Goal: Task Accomplishment & Management: Complete application form

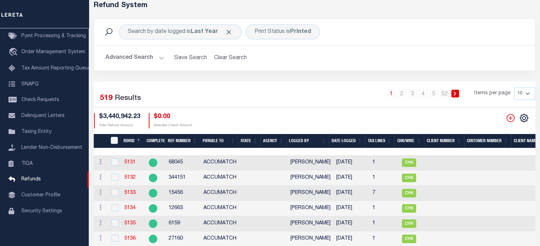
scroll to position [35, 0]
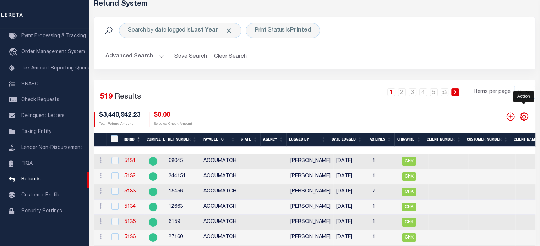
click at [524, 116] on icon at bounding box center [523, 116] width 9 height 9
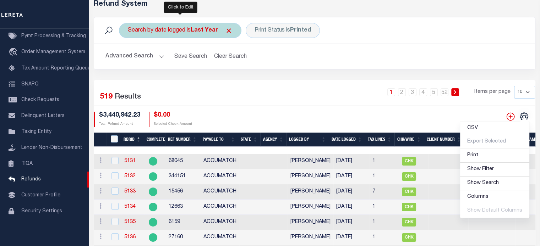
click at [170, 33] on div "Search by date logged is Last Year" at bounding box center [180, 30] width 122 height 15
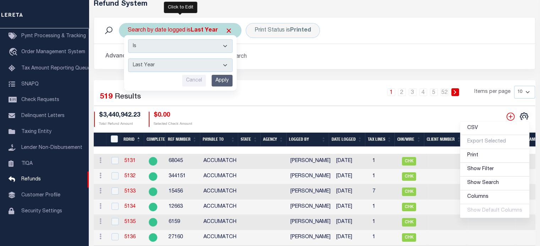
click at [165, 62] on select "This Month Last Month Last Three Months This Year Last Year" at bounding box center [180, 65] width 104 height 13
select select "This Year"
click at [128, 59] on select "This Month Last Month Last Three Months This Year Last Year" at bounding box center [180, 65] width 104 height 13
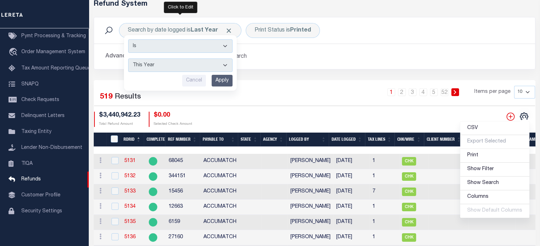
click at [217, 81] on input "Apply" at bounding box center [221, 81] width 21 height 12
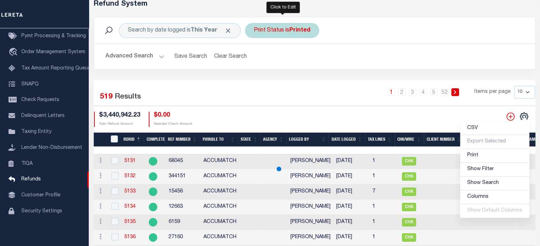
click at [293, 30] on b "Printed" at bounding box center [299, 31] width 21 height 6
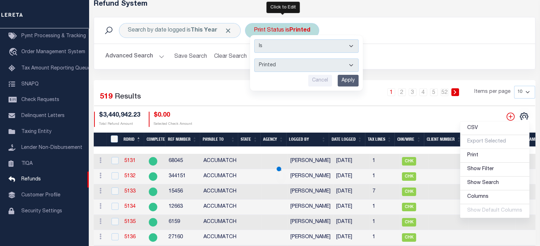
click at [273, 66] on select "--ALL-- Ready to Write Ready to Print Printed" at bounding box center [306, 65] width 104 height 13
select select "All"
click at [254, 59] on select "--ALL-- Ready to Write Ready to Print Printed" at bounding box center [306, 65] width 104 height 13
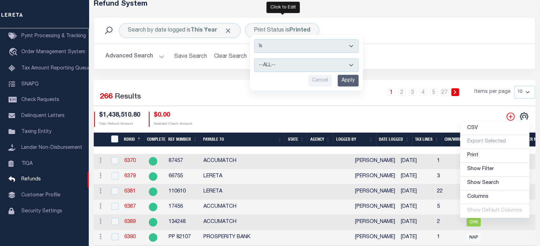
click at [347, 81] on input "Apply" at bounding box center [347, 81] width 21 height 12
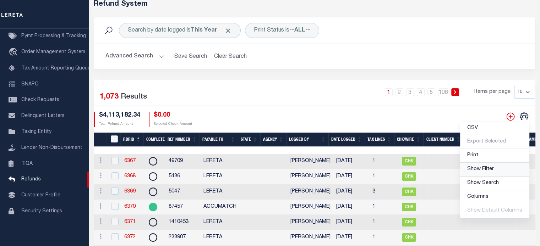
click at [476, 169] on span "Show Filter" at bounding box center [480, 169] width 27 height 5
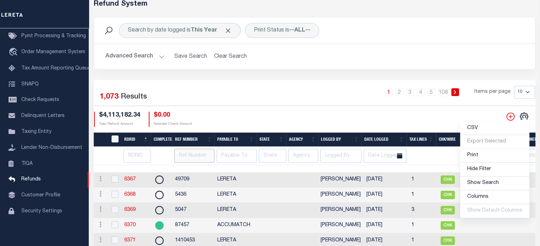
drag, startPoint x: 196, startPoint y: 153, endPoint x: 197, endPoint y: 159, distance: 6.4
click at [197, 157] on input "text" at bounding box center [194, 156] width 40 height 14
type input "57101"
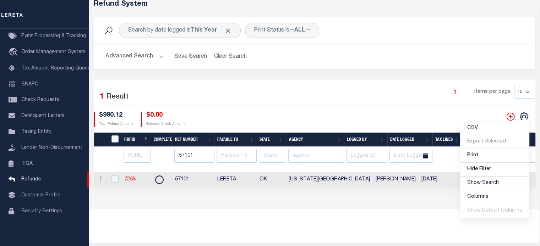
click at [133, 180] on link "7258" at bounding box center [129, 179] width 11 height 5
checkbox input "true"
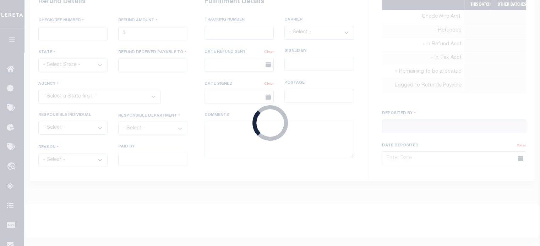
radio input "true"
type input "57101"
type input "$990.12"
select select "OK"
type input "LERETA"
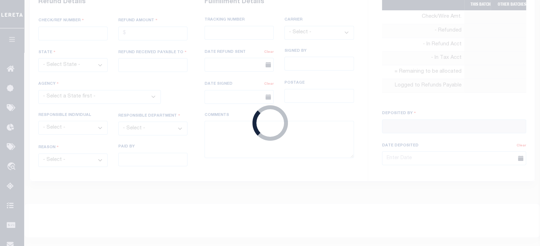
select select
select select "COL"
select select "OVP"
type input "WIRED FUNDS"
type input "[DATE]"
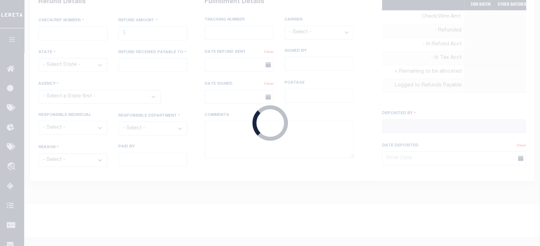
type textarea "DEPOSITING CHECK [DATE]"
type input "[PERSON_NAME]"
type input "[DATE]"
select select "4010900000"
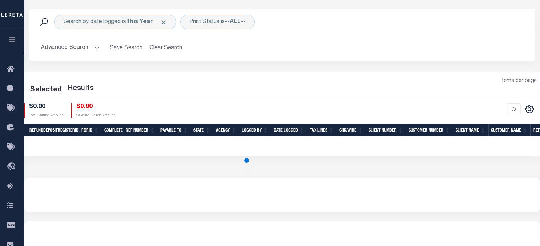
scroll to position [35, 0]
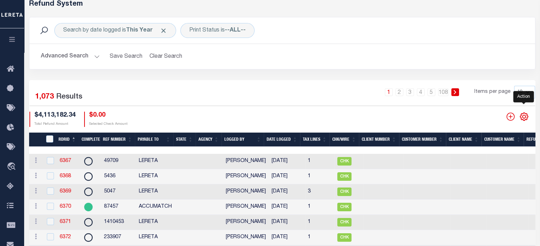
click at [526, 118] on icon "" at bounding box center [524, 117] width 8 height 8
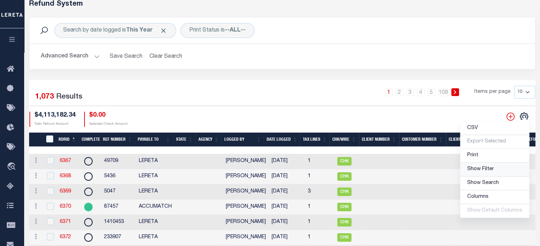
click at [476, 166] on link "Show Filter" at bounding box center [494, 170] width 69 height 14
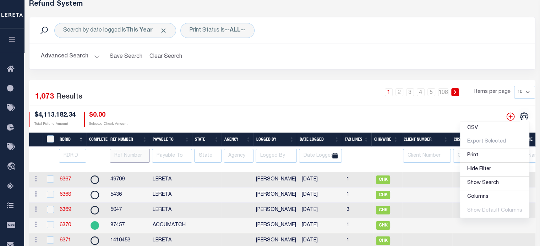
drag, startPoint x: 117, startPoint y: 157, endPoint x: 121, endPoint y: 164, distance: 7.5
click at [117, 158] on input "text" at bounding box center [130, 156] width 40 height 14
type input "57101"
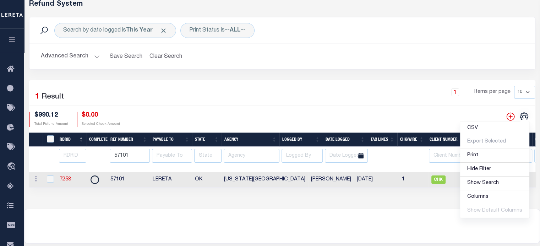
drag, startPoint x: 328, startPoint y: 205, endPoint x: 328, endPoint y: 199, distance: 6.4
click at [329, 205] on div "Refund System Search by date logged is This Year Print Status is --ALL-- Search…" at bounding box center [281, 101] width 515 height 216
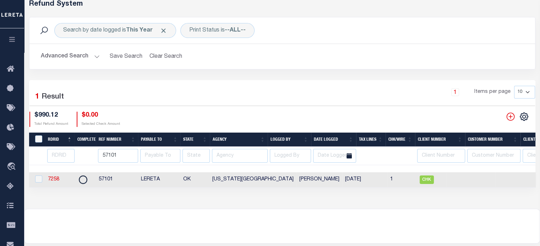
scroll to position [0, 28]
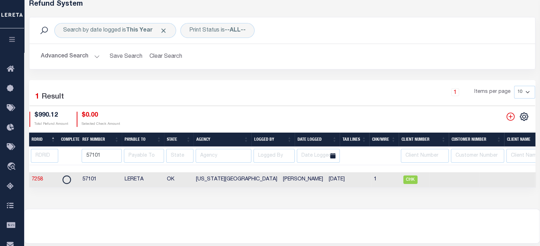
drag, startPoint x: 305, startPoint y: 192, endPoint x: 510, endPoint y: 168, distance: 206.4
click at [531, 168] on div "RDRID Complete Ref Number Payable To State Agency Logged By Date Logged Tax Lin…" at bounding box center [282, 160] width 506 height 55
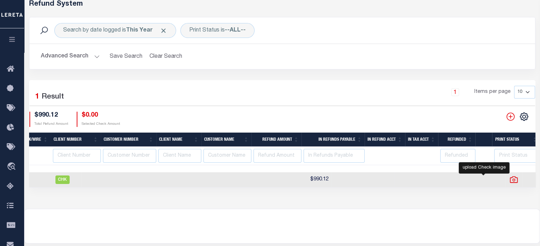
click at [509, 182] on icon at bounding box center [513, 179] width 9 height 9
checkbox input "true"
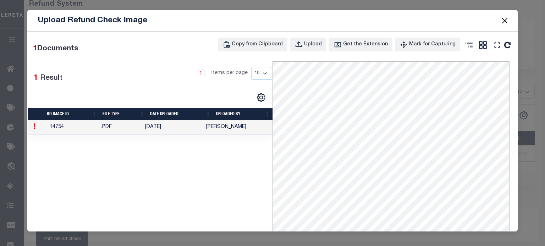
click at [504, 21] on button "Close" at bounding box center [504, 20] width 9 height 9
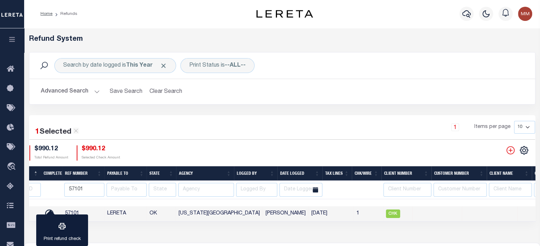
scroll to position [0, 0]
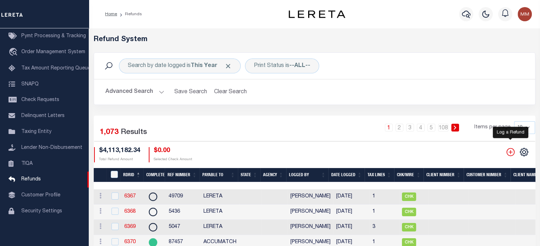
click at [510, 153] on icon "" at bounding box center [510, 152] width 9 height 9
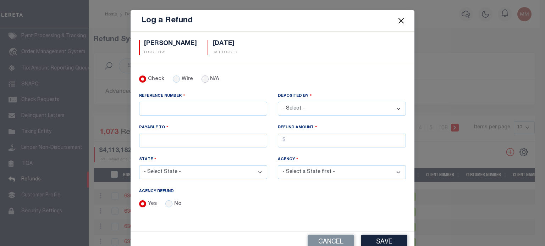
click at [201, 80] on input "N/A" at bounding box center [204, 79] width 7 height 7
radio input "true"
click at [169, 203] on div "No" at bounding box center [173, 204] width 16 height 8
click at [167, 202] on input "No" at bounding box center [168, 203] width 7 height 7
radio input "true"
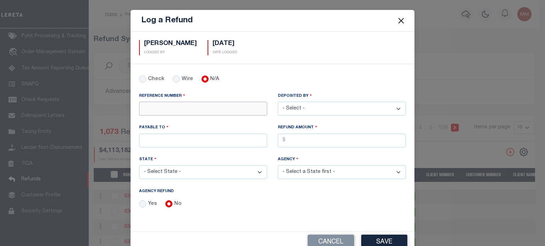
click at [177, 109] on input "REFERENCE NUMBER" at bounding box center [203, 109] width 128 height 14
type input "["
type input "p"
type input "PP 88344"
click at [314, 106] on select "- Select - Aakash Patel Abdul Muzain Adams, Pamela S Agustin Fernandez Agustin …" at bounding box center [342, 109] width 128 height 14
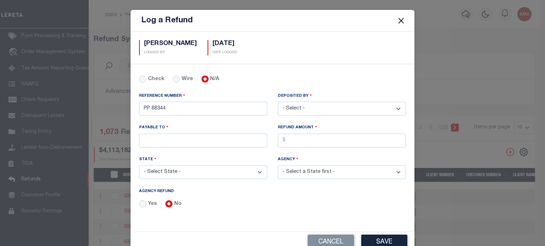
select select "[PERSON_NAME]"
click at [278, 102] on select "- Select - Aakash Patel Abdul Muzain Adams, Pamela S Agustin Fernandez Agustin …" at bounding box center [342, 109] width 128 height 14
click at [207, 138] on input "PAYABLE TO" at bounding box center [203, 141] width 128 height 14
type input "RENOVO MANAGEMENT COMPANY"
click at [299, 140] on input "AGENCY REFUND" at bounding box center [342, 141] width 128 height 14
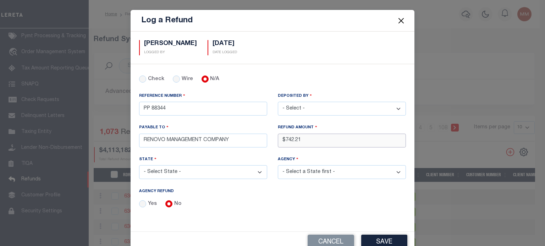
type input "$742.21"
click at [214, 172] on select "- Select State - AK AL AR AZ CA CO CT DC DE FL GA GU HI IA ID IL IN KS KY LA MA…" at bounding box center [203, 172] width 128 height 14
select select "MA"
click at [201, 165] on select "- Select State - AK AL AR AZ CA CO CT DC DE FL GA GU HI IA ID IL IN KS KY LA MA…" at bounding box center [203, 172] width 128 height 14
click at [316, 167] on select "- Select Agency - ABINGTON TOWN ACTON TOWN ACUSHNET TOWN ADAMS TOWN AGAWAM TOWN…" at bounding box center [342, 172] width 128 height 14
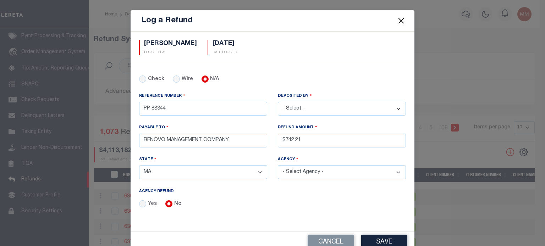
select select "2501304002"
click at [278, 165] on select "- Select Agency - ABINGTON TOWN ACTON TOWN ACUSHNET TOWN ADAMS TOWN AGAWAM TOWN…" at bounding box center [342, 172] width 128 height 14
click at [383, 237] on button "Save" at bounding box center [384, 242] width 46 height 15
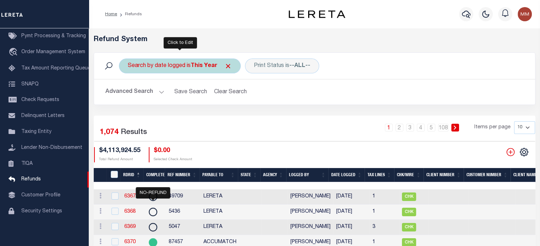
click at [193, 63] on b "This Year" at bounding box center [203, 66] width 27 height 6
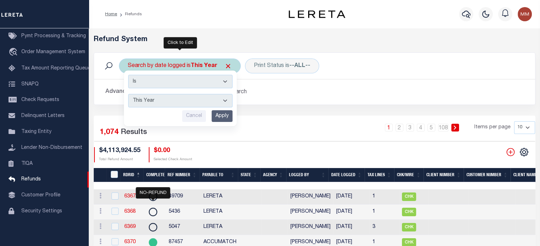
drag, startPoint x: 139, startPoint y: 98, endPoint x: 140, endPoint y: 101, distance: 3.8
click at [139, 98] on select "This Month Last Month Last Three Months This Year Last Year" at bounding box center [180, 100] width 104 height 13
select select "This Month"
click at [128, 94] on select "This Month Last Month Last Three Months This Year Last Year" at bounding box center [180, 100] width 104 height 13
click at [222, 114] on input "Apply" at bounding box center [221, 116] width 21 height 12
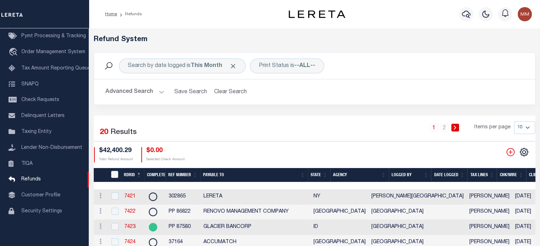
click at [451, 174] on th "Date Logged" at bounding box center [449, 175] width 36 height 15
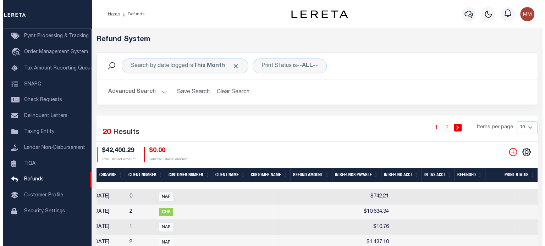
scroll to position [0, 430]
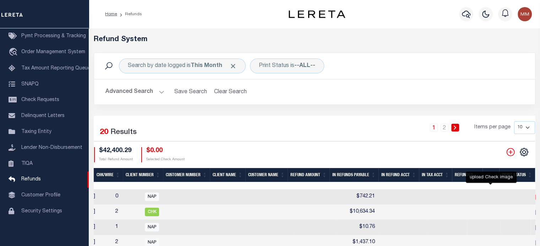
click at [535, 194] on icon at bounding box center [539, 197] width 8 height 6
checkbox input "true"
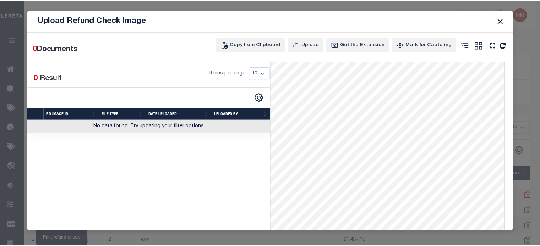
scroll to position [0, 365]
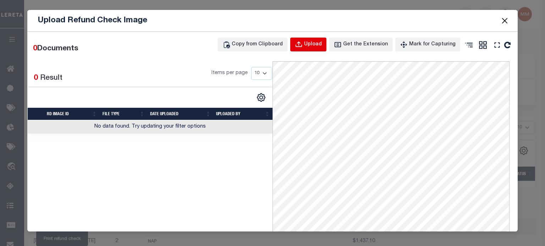
click at [315, 48] on div "Upload" at bounding box center [313, 45] width 18 height 8
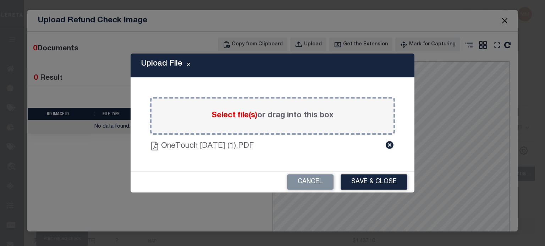
click at [370, 179] on button "Save & Close" at bounding box center [374, 182] width 67 height 15
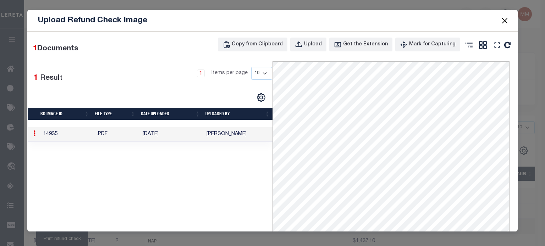
click at [504, 17] on button "Close" at bounding box center [504, 20] width 9 height 9
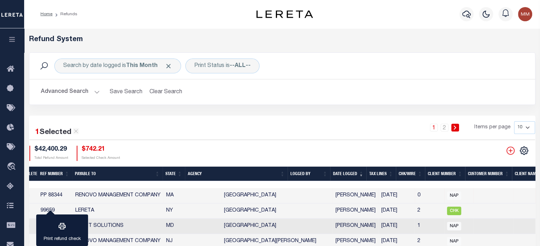
scroll to position [0, 0]
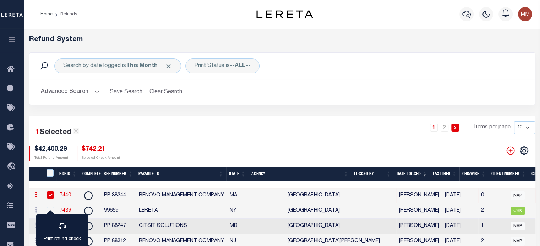
click at [65, 195] on link "7440" at bounding box center [65, 195] width 11 height 5
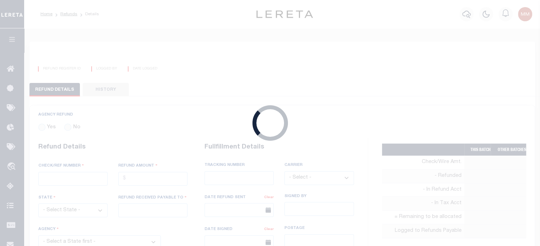
radio input "true"
type input "PP 88344"
type input "$742.21"
select select "MA"
type input "RENOVO MANAGEMENT COMPANY"
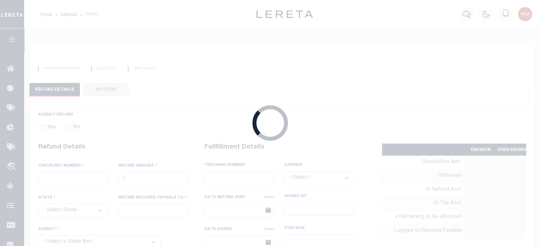
select select
type input "[PERSON_NAME]"
type input "08/14/2025"
select select "2501304002"
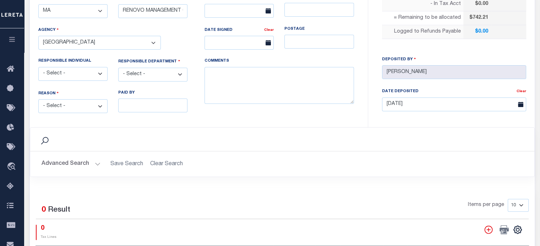
scroll to position [248, 0]
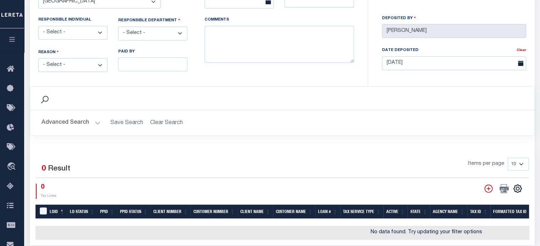
click at [72, 32] on select "- Select - Aakash Patel Abdul Muzain Adams, Pamela S Agustin Fernandez Agustin …" at bounding box center [72, 33] width 69 height 14
select select "[PERSON_NAME]"
click at [38, 26] on select "- Select - Aakash Patel Abdul Muzain Adams, Pamela S Agustin Fernandez Agustin …" at bounding box center [72, 33] width 69 height 14
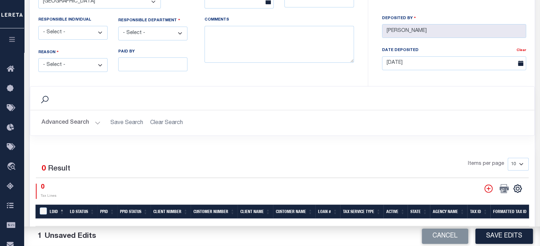
click at [74, 63] on select "- Select - Change In Value Discount Applied Duplicate Payment Exemption Applied…" at bounding box center [72, 65] width 69 height 14
select select "OVP"
click at [38, 58] on select "- Select - Change In Value Discount Applied Duplicate Payment Exemption Applied…" at bounding box center [72, 65] width 69 height 14
click at [150, 28] on select "- Select - 3rd Party Accounting AI Collector Customer Customer Service FactR JA…" at bounding box center [152, 34] width 69 height 14
select select "OTH"
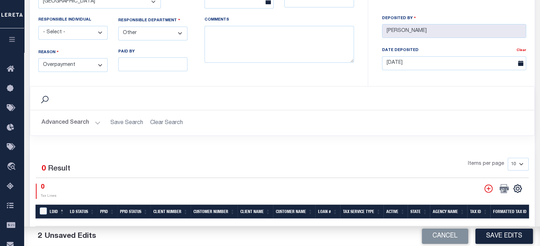
click at [118, 27] on select "- Select - 3rd Party Accounting AI Collector Customer Customer Service FactR JA…" at bounding box center [152, 34] width 69 height 14
click at [236, 51] on textarea "COMMENTS" at bounding box center [278, 44] width 149 height 37
type textarea "THIS IS FROM THE RFR REPORT"
click at [512, 233] on button "Save Edits" at bounding box center [503, 236] width 57 height 15
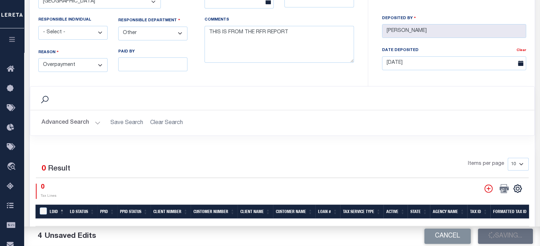
type input "$742.21"
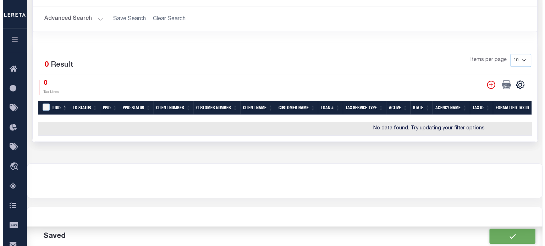
scroll to position [358, 0]
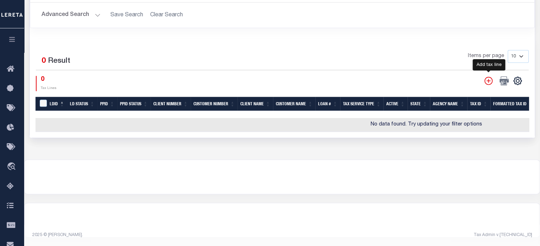
click at [490, 76] on icon "" at bounding box center [488, 80] width 9 height 9
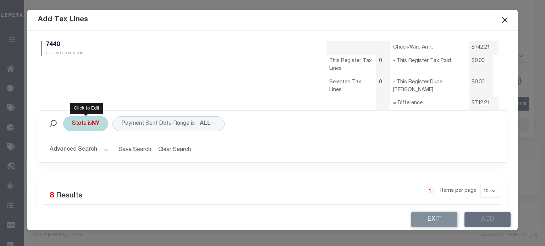
click at [85, 127] on div "State is NY" at bounding box center [85, 123] width 45 height 15
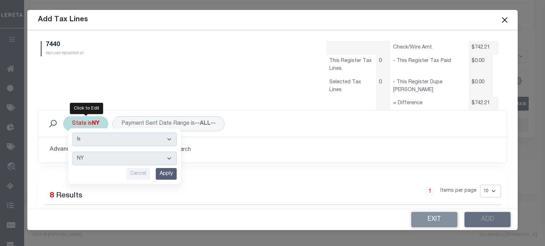
click at [86, 156] on select "AK AL AR AZ CA CO CT DC DE FL GA GU HI IA ID IL IN KS KY LA MA MD ME MI MN MO M…" at bounding box center [124, 158] width 104 height 13
select select "MA"
click at [72, 152] on select "AK AL AR AZ CA CO CT DC DE FL GA GU HI IA ID IL IN KS KY LA MA MD ME MI MN MO M…" at bounding box center [124, 158] width 104 height 13
click at [169, 173] on input "Apply" at bounding box center [166, 174] width 21 height 12
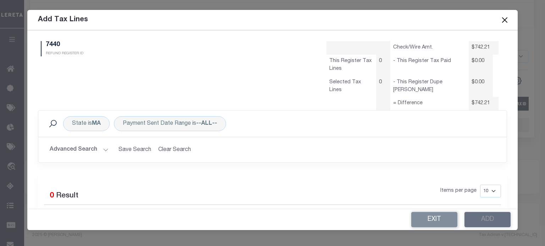
click at [83, 149] on button "Advanced Search" at bounding box center [79, 150] width 59 height 14
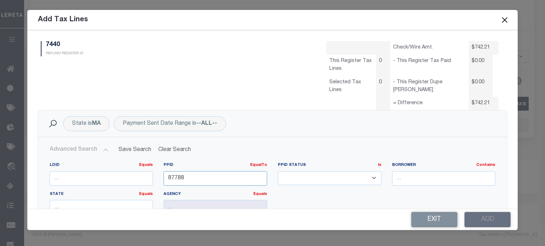
drag, startPoint x: 190, startPoint y: 178, endPoint x: 16, endPoint y: 185, distance: 174.3
click at [36, 183] on div "State is MA Payment Sent Date Range is --ALL-- Search Advanced Search Save Sear…" at bounding box center [273, 192] width 480 height 165
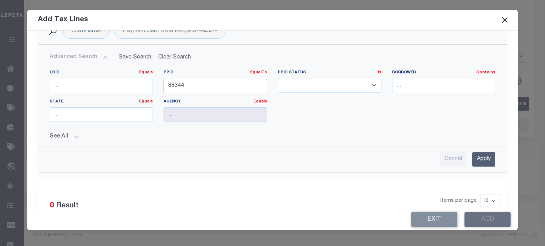
scroll to position [106, 0]
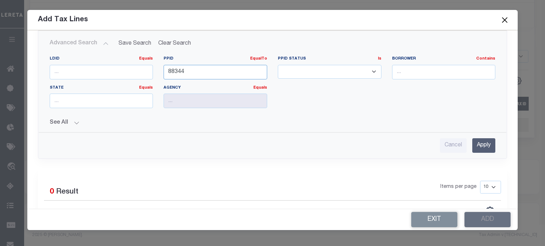
type input "88344"
click at [476, 147] on input "Apply" at bounding box center [483, 145] width 23 height 15
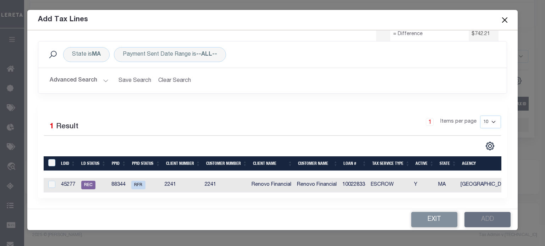
scroll to position [74, 0]
click at [51, 181] on input "checkbox" at bounding box center [51, 184] width 7 height 7
checkbox input "true"
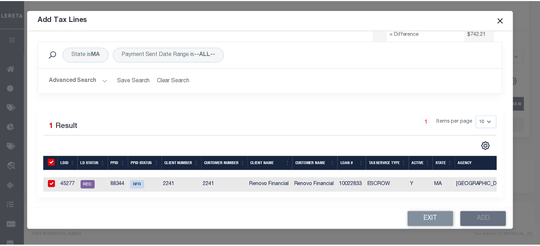
scroll to position [72, 0]
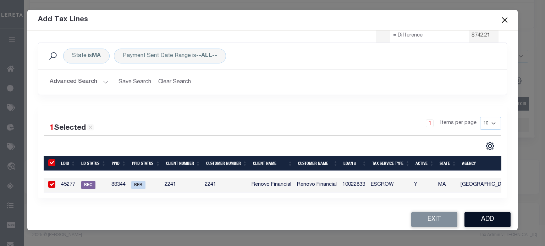
click at [481, 219] on button "Add" at bounding box center [487, 219] width 46 height 15
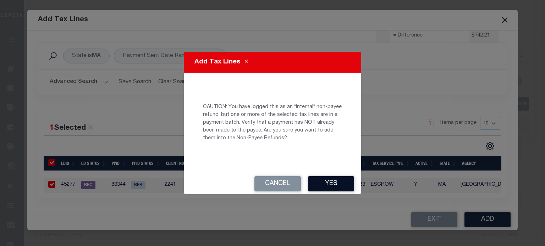
click at [326, 182] on button "Yes" at bounding box center [331, 183] width 46 height 15
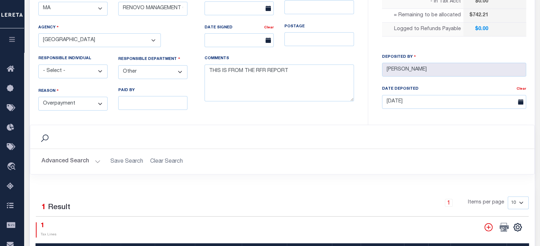
scroll to position [355, 0]
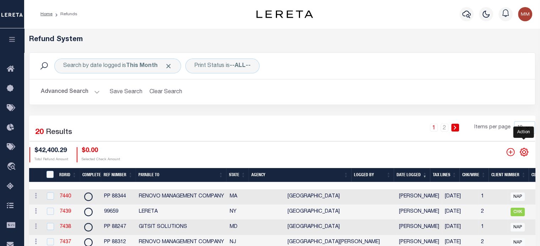
click at [523, 151] on icon at bounding box center [523, 152] width 9 height 9
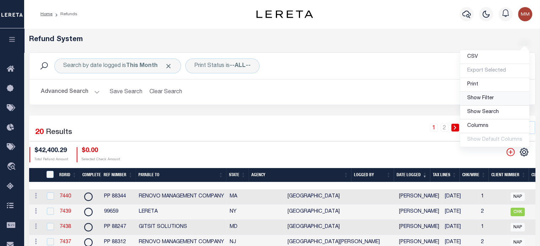
click at [486, 99] on span "Show Filter" at bounding box center [480, 98] width 27 height 5
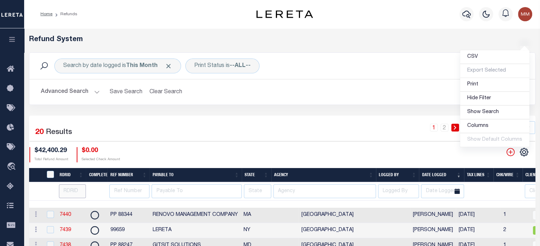
click at [74, 194] on input "number" at bounding box center [72, 191] width 27 height 14
type input "6352"
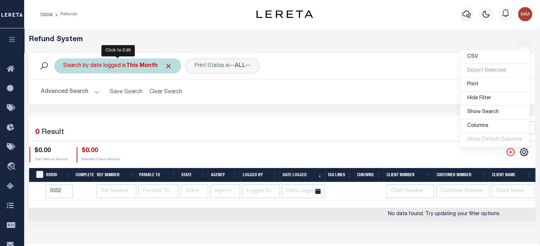
click at [106, 69] on div "Search by date logged is This Month" at bounding box center [117, 66] width 127 height 15
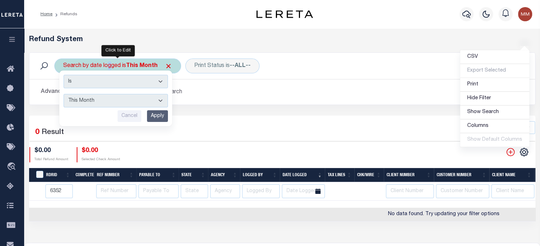
click at [104, 97] on select "This Month Last Month Last Three Months This Year Last Year" at bounding box center [115, 100] width 104 height 13
select select "Last Three Months"
click at [63, 94] on select "This Month Last Month Last Three Months This Year Last Year" at bounding box center [115, 100] width 104 height 13
click at [158, 113] on input "Apply" at bounding box center [157, 116] width 21 height 12
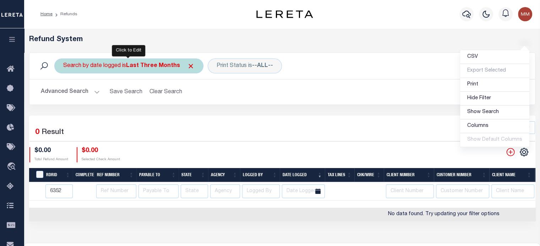
click at [111, 68] on div "Search by date logged is Last Three Months" at bounding box center [128, 66] width 149 height 15
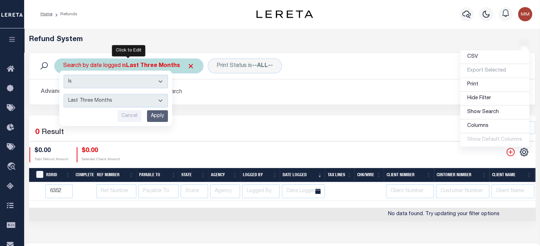
click at [105, 101] on select "This Month Last Month Last Three Months This Year Last Year" at bounding box center [115, 100] width 104 height 13
select select "This Year"
click at [63, 94] on select "This Month Last Month Last Three Months This Year Last Year" at bounding box center [115, 100] width 104 height 13
click at [152, 115] on input "Apply" at bounding box center [157, 116] width 21 height 12
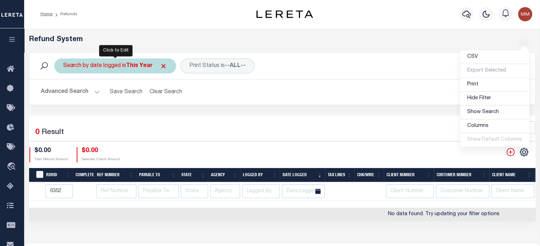
click at [127, 62] on div "Search by date logged is This Year" at bounding box center [115, 66] width 122 height 15
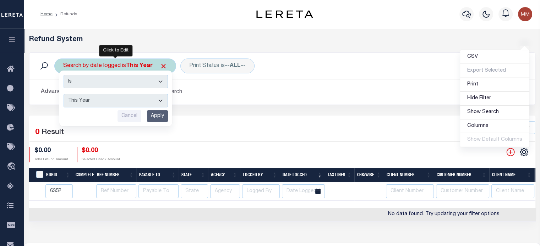
click at [104, 104] on select "This Month Last Month Last Three Months This Year Last Year" at bounding box center [115, 100] width 104 height 13
select select "Last Year"
click at [63, 94] on select "This Month Last Month Last Three Months This Year Last Year" at bounding box center [115, 100] width 104 height 13
click at [163, 113] on input "Apply" at bounding box center [157, 116] width 21 height 12
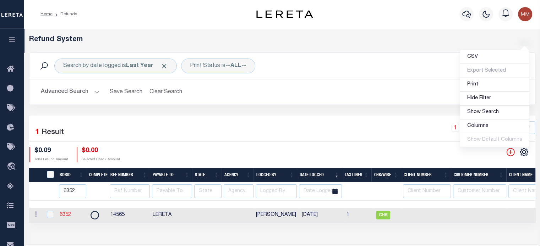
click at [64, 213] on link "6352" at bounding box center [65, 214] width 11 height 5
checkbox input "true"
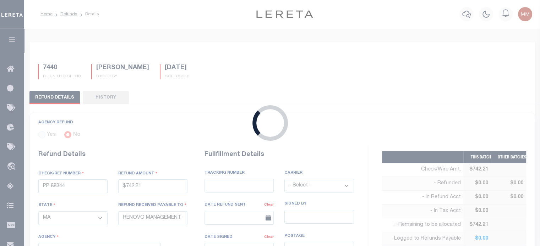
radio input "true"
type input "14565"
type input "$0.09"
select select
type input "LERETA"
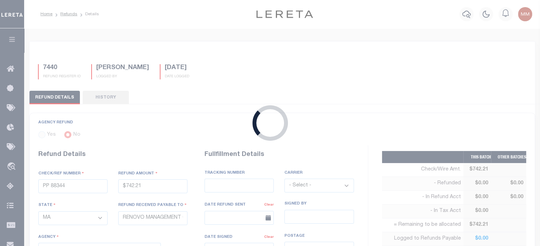
select select
select select "COL"
type input "7710 4164 4854"
select select "FDX"
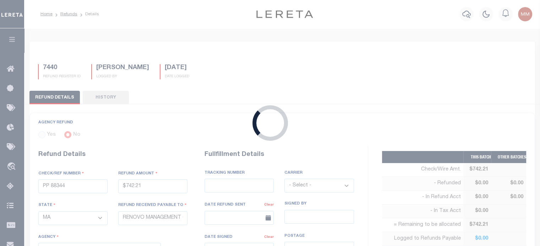
type input "12/27/2024"
type textarea "ENDORSING CK TO LENDER"
type input "12/26/2024"
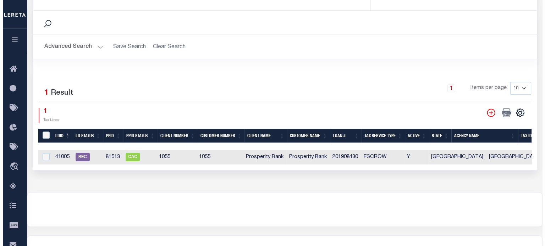
scroll to position [323, 0]
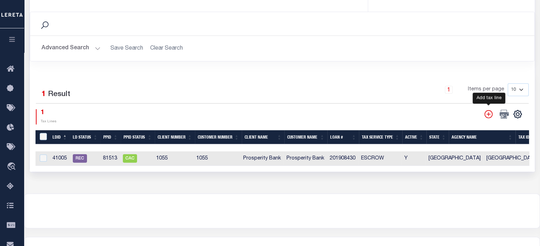
click at [487, 111] on icon "" at bounding box center [488, 114] width 9 height 9
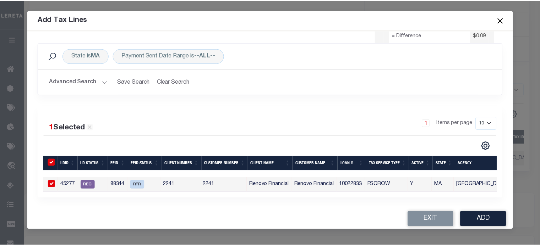
scroll to position [0, 0]
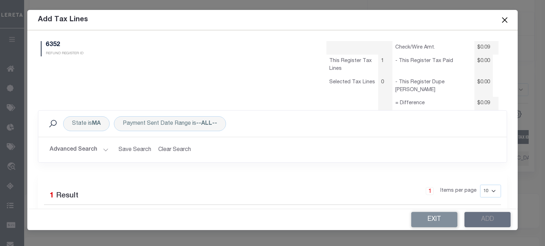
click at [507, 18] on button "Close" at bounding box center [504, 19] width 9 height 9
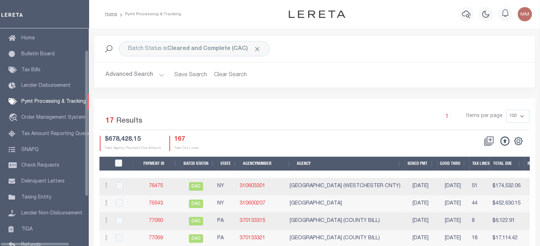
scroll to position [32, 0]
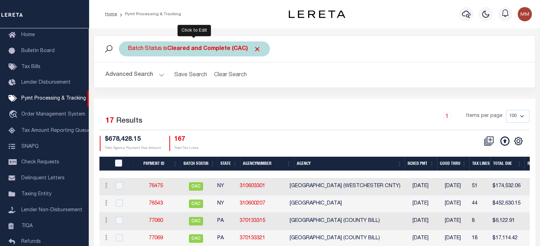
click at [177, 49] on b "Cleared and Complete (CAC)" at bounding box center [214, 49] width 94 height 6
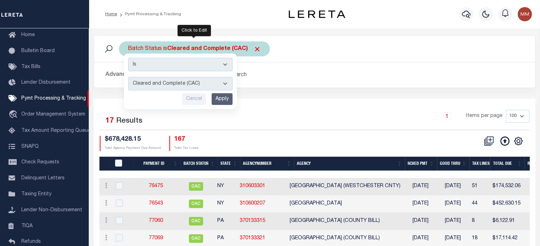
click at [168, 85] on select "Awaiting Funds (AWF) Cleared and Complete (CAC) New Check Needed (NCN) Payment …" at bounding box center [180, 83] width 104 height 13
select select "RFR"
click at [128, 77] on select "Awaiting Funds (AWF) Cleared and Complete (CAC) New Check Needed (NCN) Payment …" at bounding box center [180, 83] width 104 height 13
click at [220, 98] on input "Apply" at bounding box center [221, 99] width 21 height 12
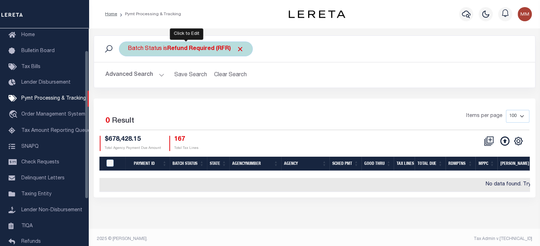
click at [156, 48] on div "Batch Status is Refund Required (RFR)" at bounding box center [186, 49] width 134 height 15
select select "RFR"
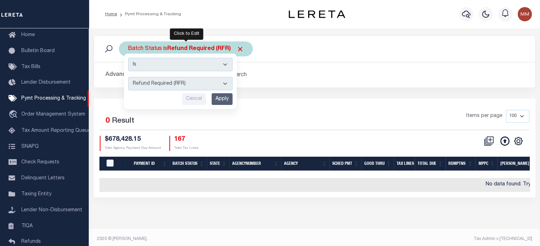
click at [150, 83] on select "Awaiting Funds (AWF) Cleared and Complete (CAC) New Check Needed (NCN) Payment …" at bounding box center [180, 83] width 104 height 13
click at [128, 77] on select "Awaiting Funds (AWF) Cleared and Complete (CAC) New Check Needed (NCN) Payment …" at bounding box center [180, 83] width 104 height 13
click at [226, 97] on input "Apply" at bounding box center [221, 99] width 21 height 12
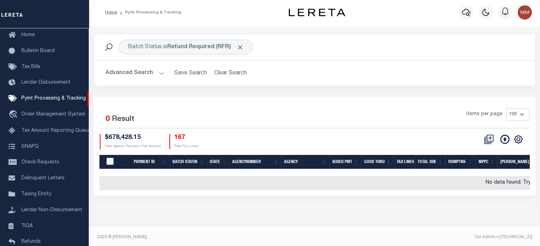
scroll to position [4, 0]
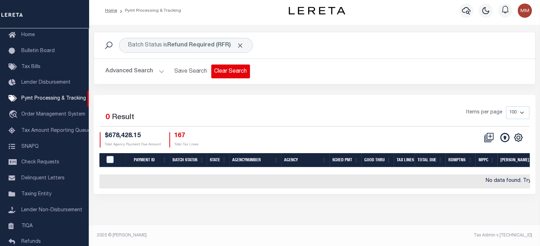
click at [234, 69] on button "Clear Search" at bounding box center [230, 72] width 39 height 14
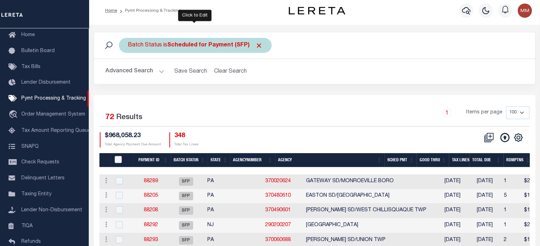
click at [159, 48] on div "Batch Status is Scheduled for Payment (SFP)" at bounding box center [195, 45] width 153 height 15
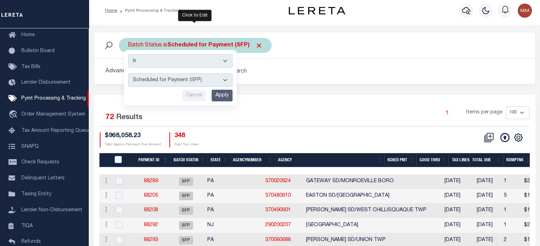
click at [160, 79] on select "Awaiting Funds (AWF) Cleared and Complete (CAC) New Check Needed (NCN) Payment …" at bounding box center [180, 79] width 104 height 13
select select "RFR"
click at [128, 73] on select "Awaiting Funds (AWF) Cleared and Complete (CAC) New Check Needed (NCN) Payment …" at bounding box center [180, 79] width 104 height 13
click at [221, 94] on input "Apply" at bounding box center [221, 96] width 21 height 12
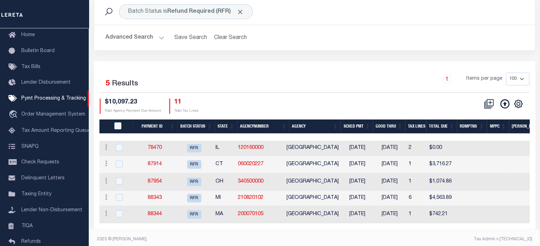
scroll to position [46, 0]
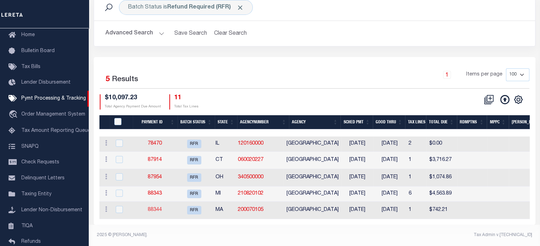
click at [156, 208] on link "88344" at bounding box center [155, 210] width 14 height 5
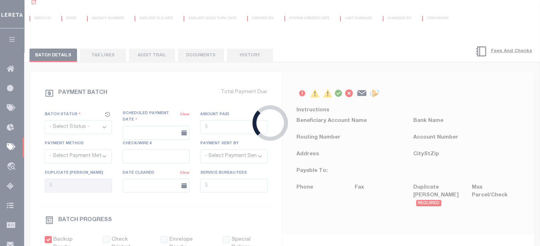
select select "RFR"
type input "[DATE]"
type input "$742.21"
select select "[PERSON_NAME]"
checkbox input "true"
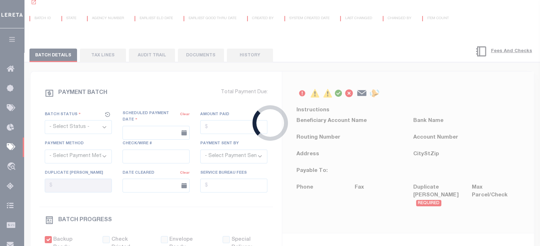
select select
type input "N"
radio input "true"
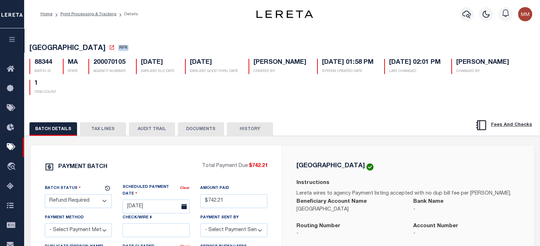
click at [200, 129] on button "DOCUMENTS" at bounding box center [201, 128] width 46 height 13
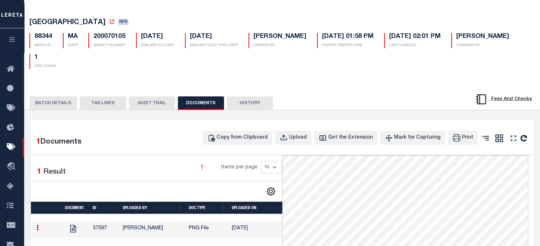
scroll to position [26, 0]
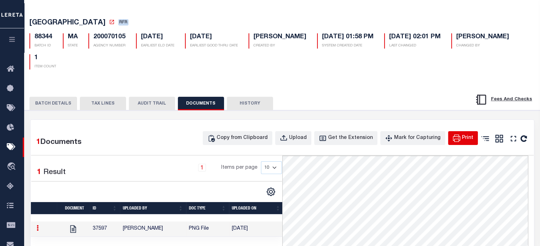
click at [467, 136] on div "Print" at bounding box center [467, 138] width 11 height 8
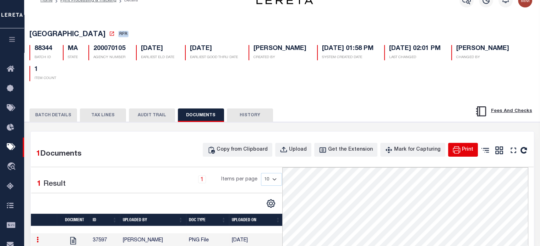
scroll to position [0, 0]
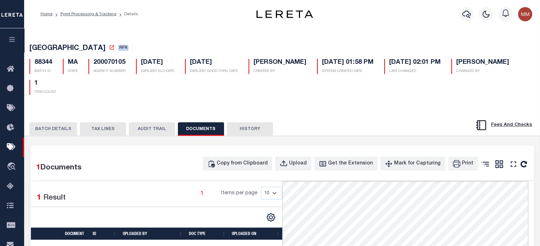
click at [105, 128] on button "TAX LINES" at bounding box center [103, 128] width 46 height 13
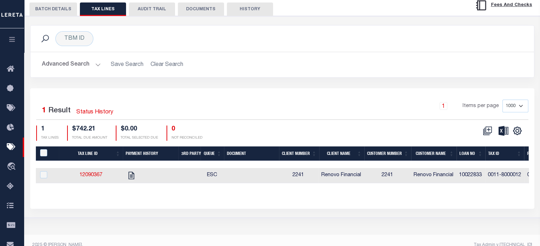
scroll to position [130, 0]
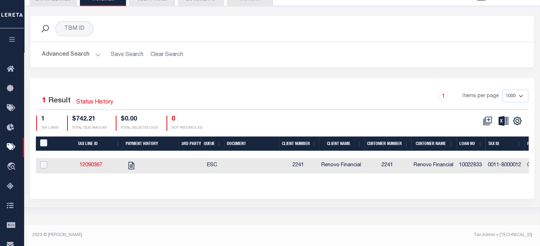
click at [42, 164] on input "checkbox" at bounding box center [43, 164] width 7 height 7
checkbox input "true"
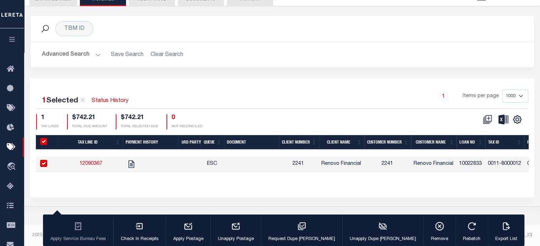
checkbox input "true"
click at [497, 232] on div "button" at bounding box center [506, 227] width 18 height 18
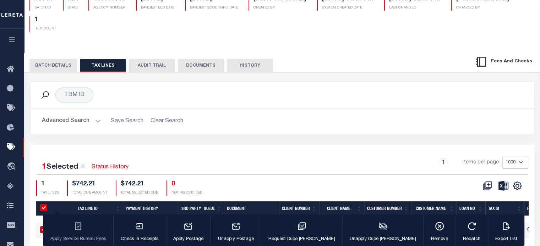
scroll to position [59, 0]
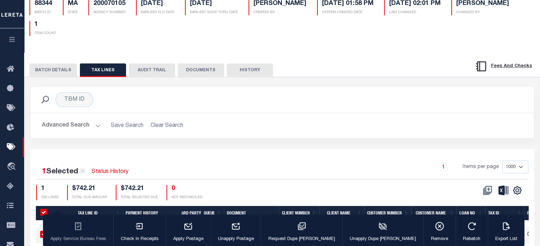
drag, startPoint x: 61, startPoint y: 74, endPoint x: 132, endPoint y: 77, distance: 71.0
click at [61, 74] on button "BATCH DETAILS" at bounding box center [53, 69] width 48 height 13
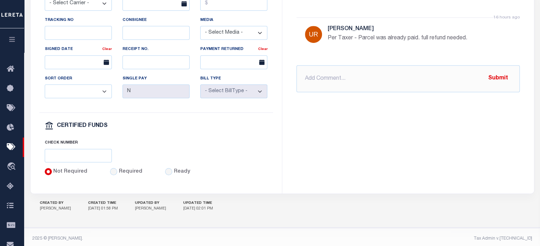
scroll to position [378, 0]
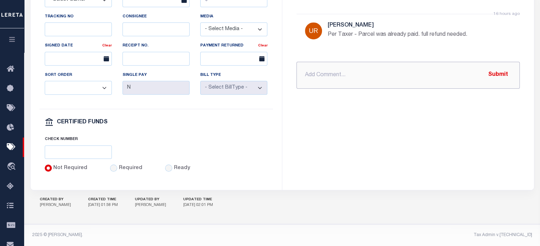
click at [339, 67] on input "text" at bounding box center [407, 75] width 223 height 27
paste input "HOLYOKE CITY MA RDID 7440 $ 742.21"
type input "PROCESSING REFUND HOLYOKE CITY MA RDID 7440 $ 742.21"
click at [495, 70] on button "Submit" at bounding box center [497, 75] width 29 height 15
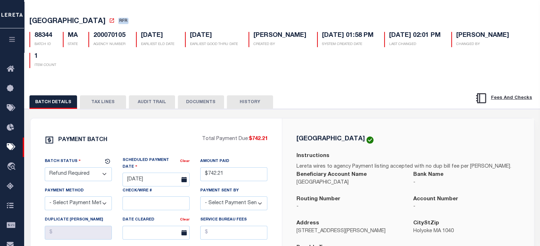
scroll to position [23, 0]
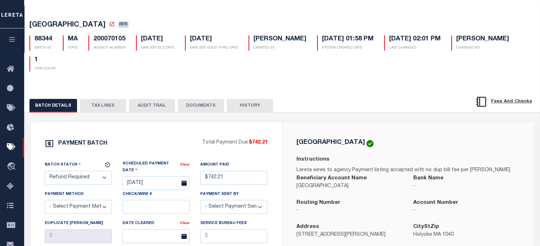
click at [77, 178] on select "- Select Status - Scheduled for Payment Ready For Payment Payment Sent Cleared …" at bounding box center [78, 178] width 67 height 14
click at [45, 172] on select "- Select Status - Scheduled for Payment Ready For Payment Payment Sent Cleared …" at bounding box center [78, 178] width 67 height 14
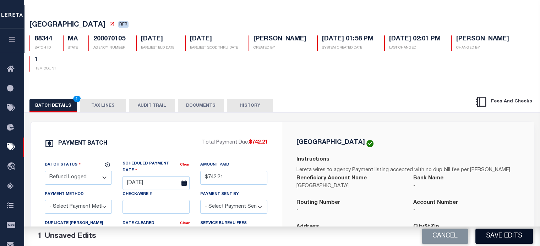
click at [508, 232] on button "Save Edits" at bounding box center [503, 236] width 57 height 15
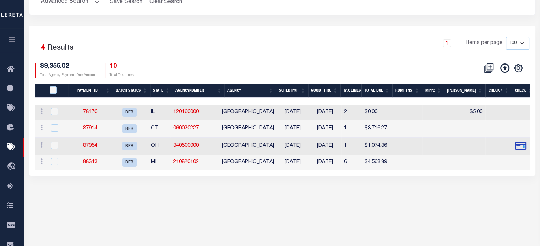
scroll to position [106, 0]
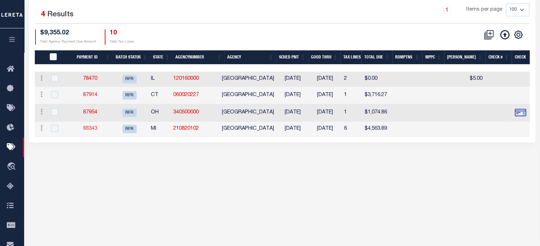
click at [92, 131] on link "88343" at bounding box center [90, 128] width 14 height 5
select select "RFR"
type input "$5,266.12"
select select
checkbox input "false"
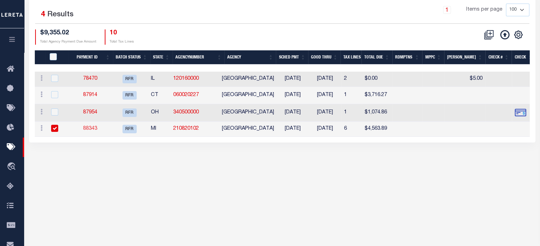
select select
select select "37"
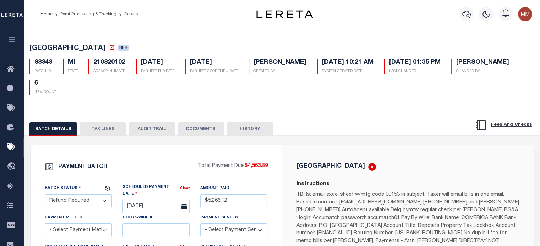
click at [203, 130] on button "DOCUMENTS" at bounding box center [201, 128] width 46 height 13
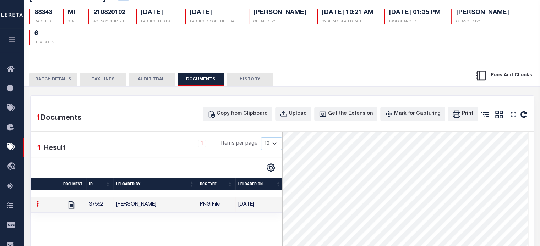
scroll to position [35, 0]
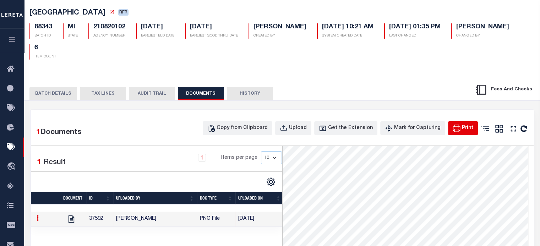
click at [466, 130] on div "Print" at bounding box center [467, 129] width 11 height 8
click at [95, 91] on button "TAX LINES" at bounding box center [103, 93] width 46 height 13
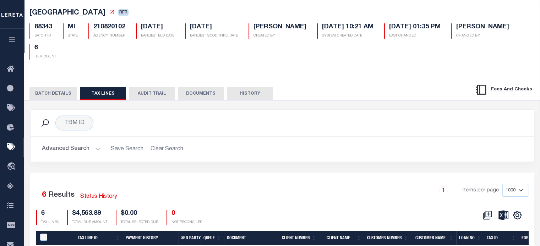
scroll to position [177, 0]
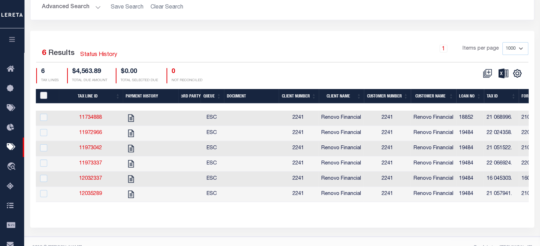
click at [42, 96] on input "PayeePaymentBatchId" at bounding box center [43, 95] width 7 height 7
checkbox input "true"
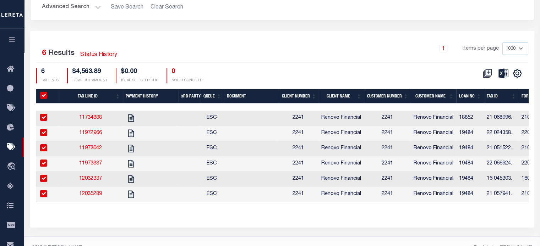
checkbox input "true"
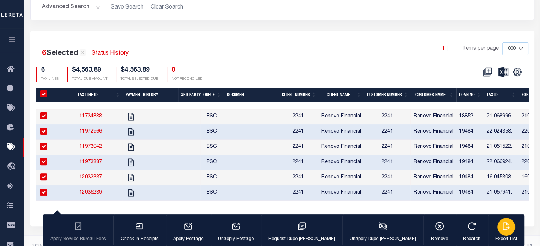
click at [497, 227] on div "button" at bounding box center [506, 227] width 18 height 18
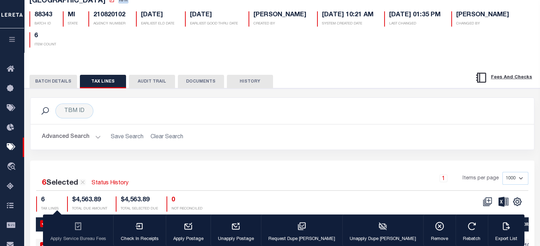
scroll to position [35, 0]
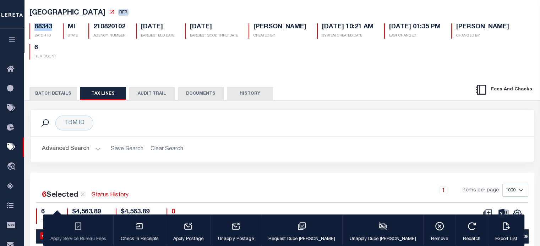
drag, startPoint x: 33, startPoint y: 31, endPoint x: 52, endPoint y: 32, distance: 19.2
click at [52, 32] on div "88343 BATCH ID" at bounding box center [40, 30] width 33 height 15
copy h5 "88343"
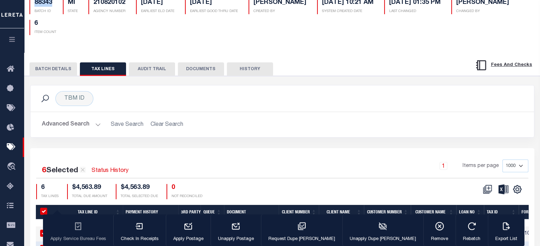
scroll to position [53, 0]
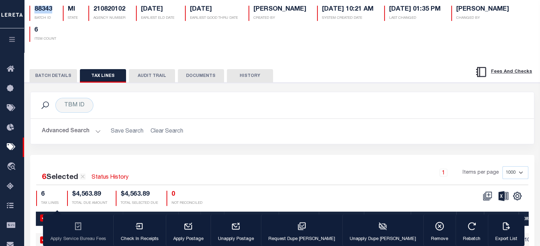
click at [53, 74] on button "BATCH DETAILS" at bounding box center [53, 75] width 48 height 13
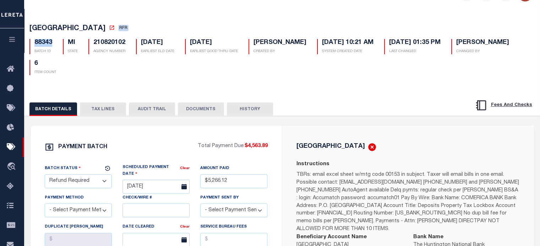
scroll to position [0, 0]
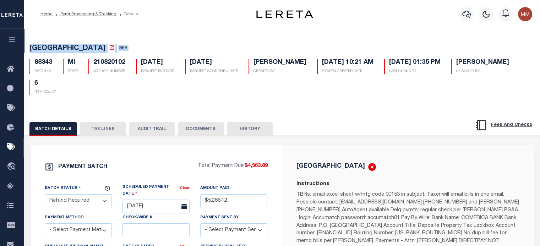
drag, startPoint x: 29, startPoint y: 48, endPoint x: 111, endPoint y: 50, distance: 82.3
click at [111, 50] on div "DETROIT CITY RFR 88343 BATCH ID MI STATE 210820102 6" at bounding box center [282, 68] width 522 height 65
copy h5 "DETROIT CITY RFR"
click at [196, 131] on button "DOCUMENTS" at bounding box center [201, 128] width 46 height 13
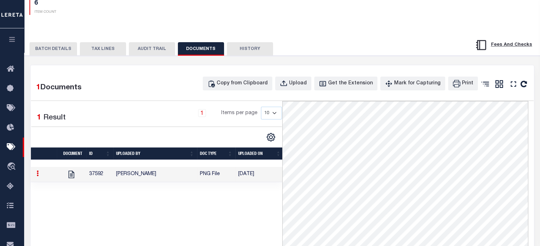
scroll to position [106, 0]
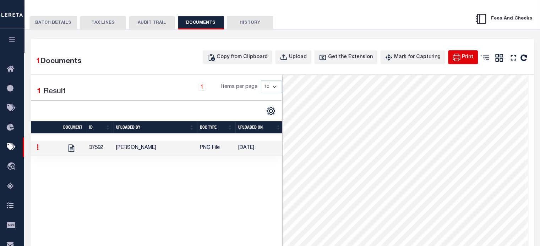
click at [465, 59] on div "Print" at bounding box center [467, 58] width 11 height 8
click at [99, 19] on button "TAX LINES" at bounding box center [103, 22] width 46 height 13
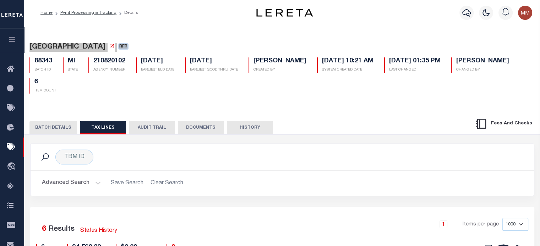
scroll to position [0, 0]
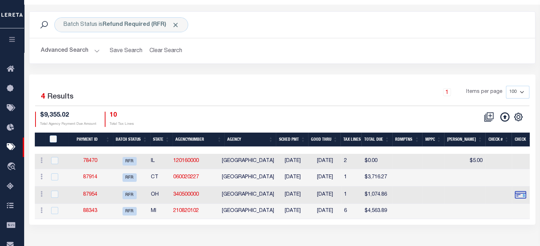
scroll to position [106, 0]
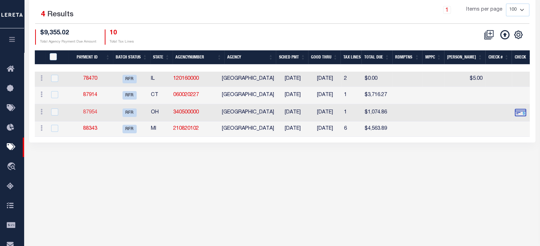
click at [95, 112] on link "87954" at bounding box center [90, 112] width 14 height 5
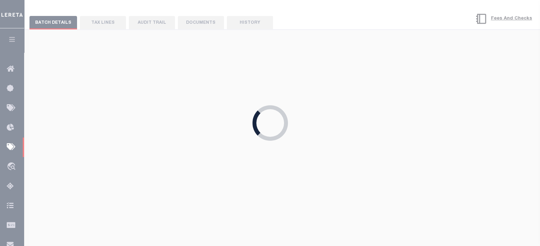
type input "$1,074.86"
select select "[PERSON_NAME]"
checkbox input "true"
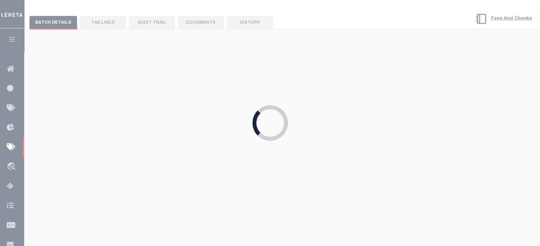
select select "FDX"
type input "07/25/2025"
type input "883071449106"
type input "J.Pompeo"
type input "07/28/2025"
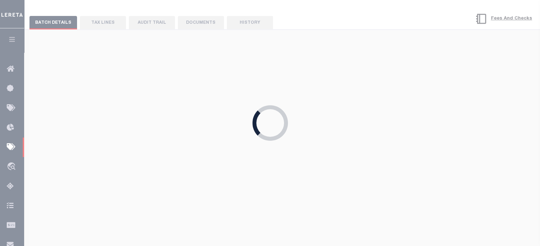
select select "1"
select select
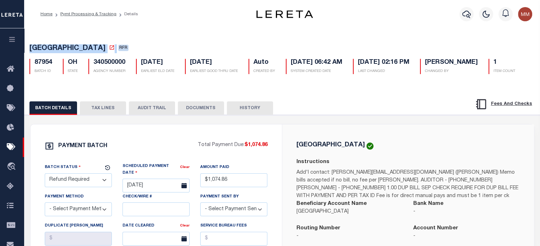
click at [205, 115] on button "DOCUMENTS" at bounding box center [201, 107] width 46 height 13
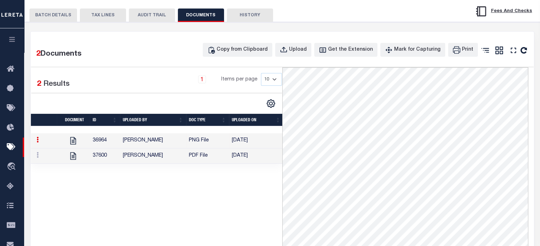
scroll to position [106, 0]
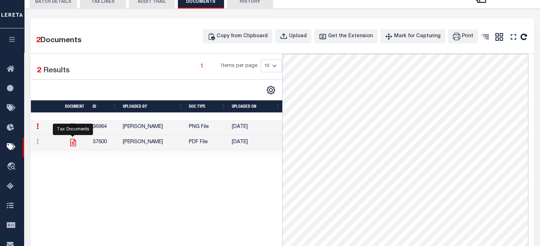
click at [73, 147] on icon at bounding box center [72, 142] width 9 height 9
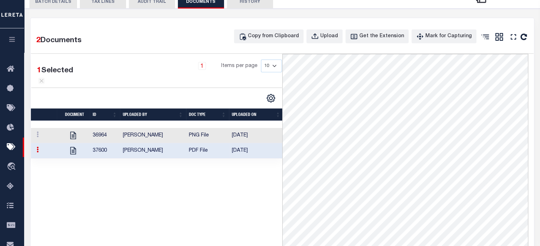
click at [50, 9] on button "BATCH DETAILS" at bounding box center [53, 1] width 48 height 13
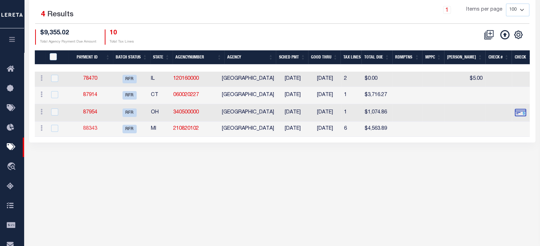
click at [92, 128] on link "88343" at bounding box center [90, 128] width 14 height 5
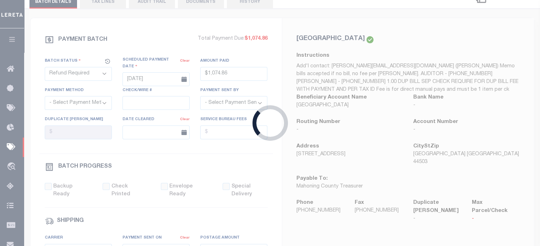
type input "$5,266.12"
select select
checkbox input "false"
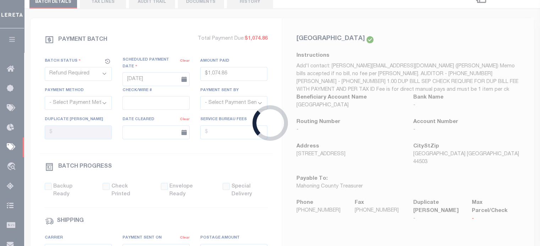
select select
select select "37"
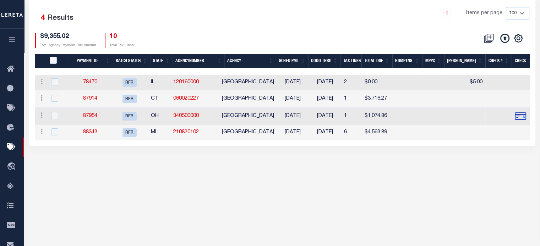
scroll to position [106, 0]
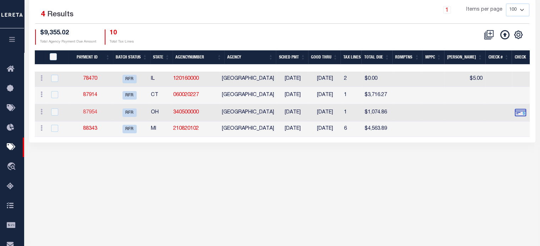
click at [88, 115] on link "87954" at bounding box center [90, 112] width 14 height 5
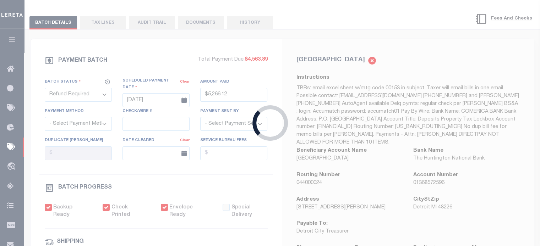
click at [88, 115] on div "Loading..." at bounding box center [270, 123] width 540 height 246
type input "$1,074.86"
select select "[PERSON_NAME]"
checkbox input "true"
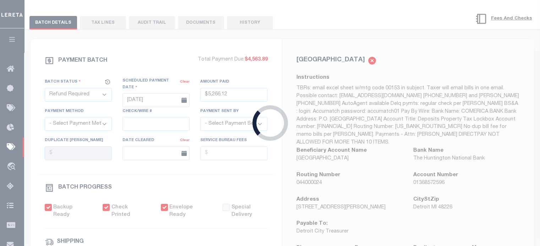
checkbox input "true"
select select "FDX"
type input "07/25/2025"
type input "883071449106"
type input "J.Pompeo"
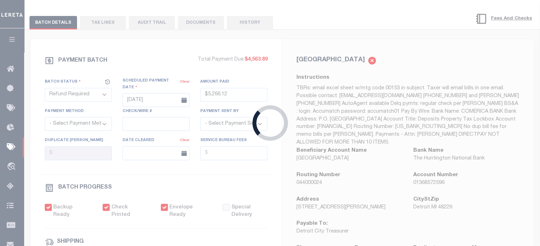
type input "07/28/2025"
select select "1"
select select
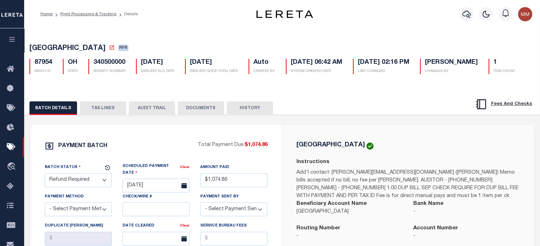
click at [102, 115] on button "TAX LINES" at bounding box center [103, 107] width 46 height 13
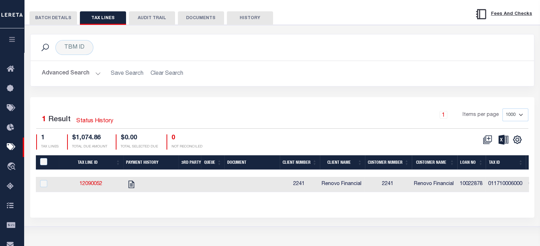
scroll to position [106, 0]
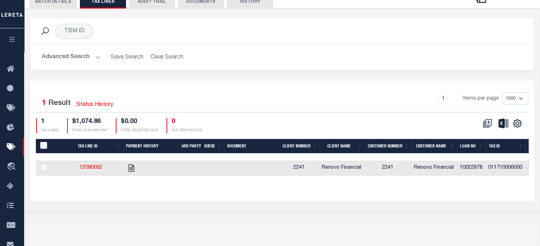
click at [43, 149] on input "PayeePaymentBatchId" at bounding box center [43, 145] width 7 height 7
checkbox input "true"
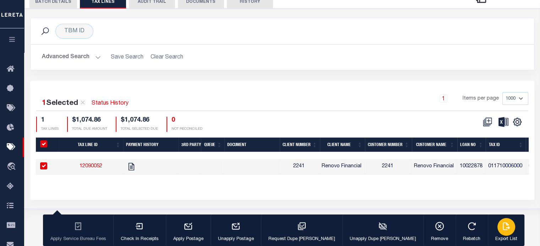
click at [501, 230] on icon "button" at bounding box center [505, 226] width 9 height 9
click at [40, 9] on button "BATCH DETAILS" at bounding box center [53, 1] width 48 height 13
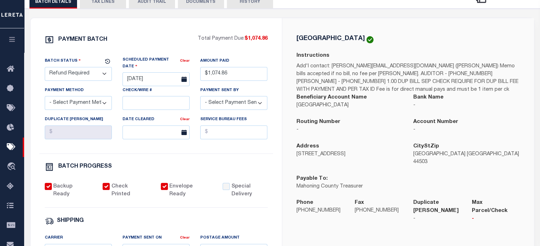
click at [106, 9] on button "TAX LINES" at bounding box center [103, 1] width 46 height 13
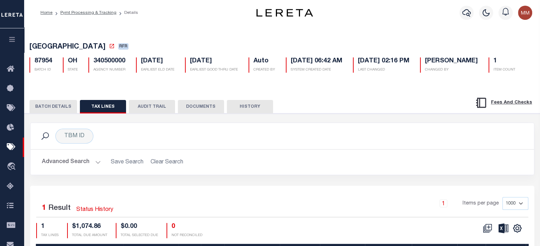
scroll to position [0, 0]
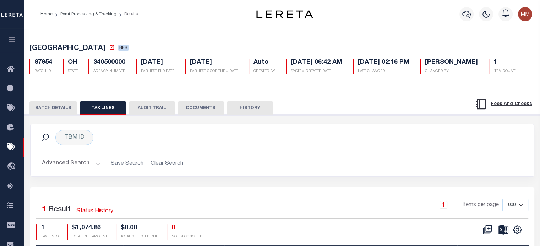
click at [50, 115] on button "BATCH DETAILS" at bounding box center [53, 107] width 48 height 13
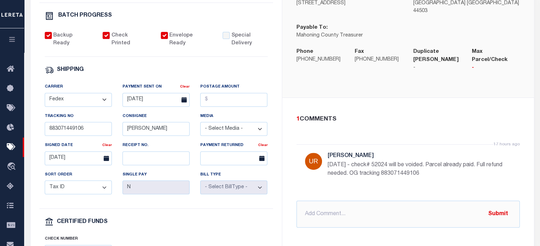
scroll to position [284, 0]
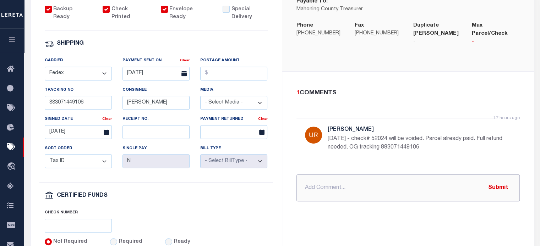
click at [326, 196] on input "text" at bounding box center [407, 188] width 223 height 27
paste input "MAHONING COUNTY OH RDID 7441 $ 1074.86"
type input "PROCESSING REFUND MAHONING COUNTY OH RDID 7441 $ 1074.86"
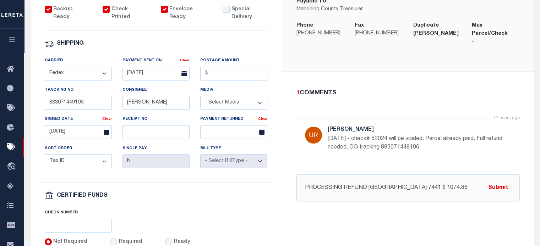
drag, startPoint x: 502, startPoint y: 195, endPoint x: 498, endPoint y: 195, distance: 3.9
click at [499, 195] on button "Submit" at bounding box center [497, 188] width 29 height 15
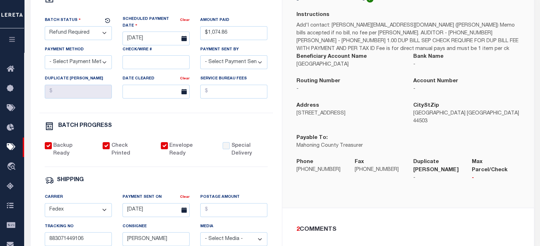
scroll to position [142, 0]
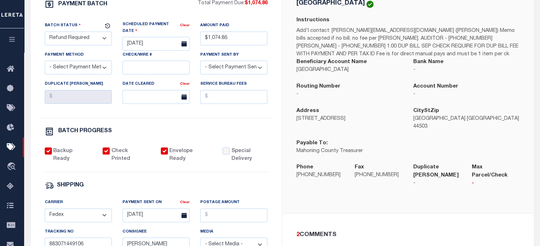
click at [73, 45] on select "- Select Status - Scheduled for Payment Ready For Payment Payment Sent Cleared …" at bounding box center [78, 39] width 67 height 14
click at [45, 45] on select "- Select Status - Scheduled for Payment Ready For Payment Payment Sent Cleared …" at bounding box center [78, 39] width 67 height 14
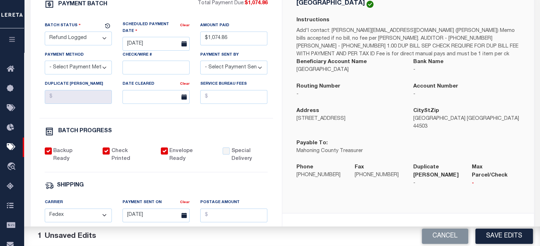
click at [505, 240] on button "Save Edits" at bounding box center [503, 236] width 57 height 15
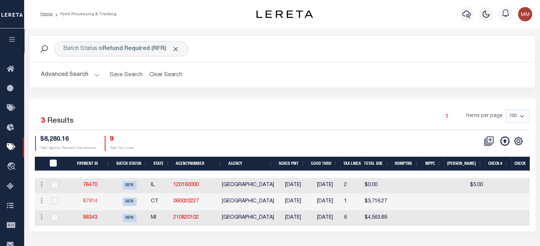
click at [97, 200] on link "87914" at bounding box center [90, 201] width 14 height 5
select select "RFR"
type input "$3,716.27"
checkbox input "false"
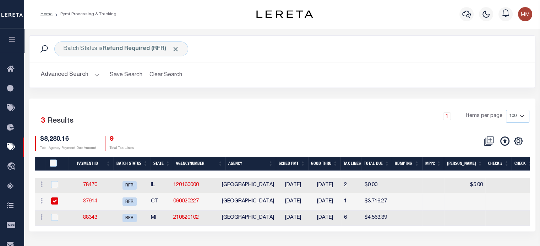
type input "883071431126"
type input "S.Straighter"
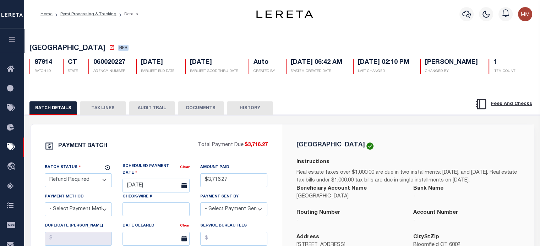
click at [192, 115] on button "DOCUMENTS" at bounding box center [201, 107] width 46 height 13
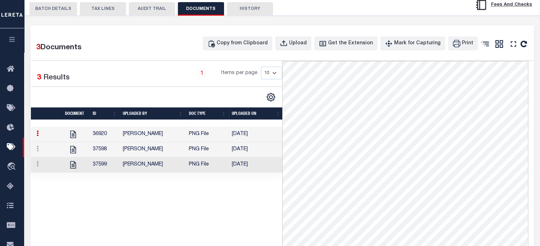
scroll to position [142, 0]
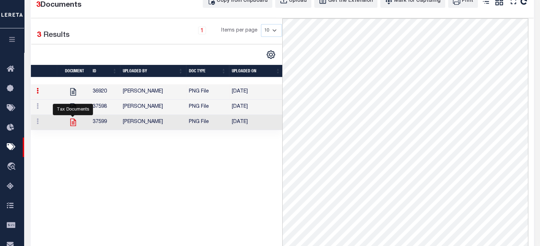
click at [73, 126] on icon at bounding box center [73, 121] width 6 height 7
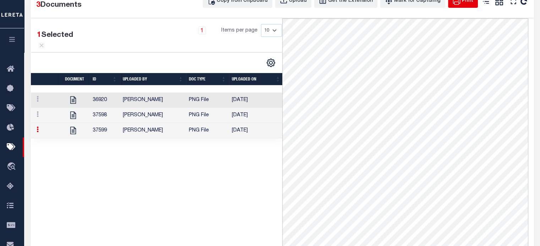
click at [464, 5] on div "Print" at bounding box center [467, 1] width 11 height 8
click at [73, 119] on icon at bounding box center [73, 115] width 6 height 7
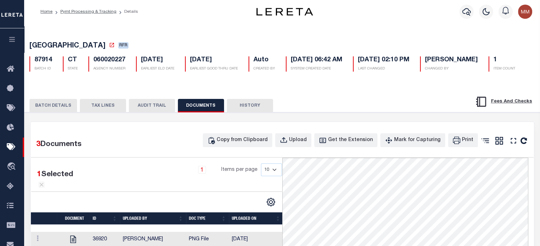
scroll to position [0, 0]
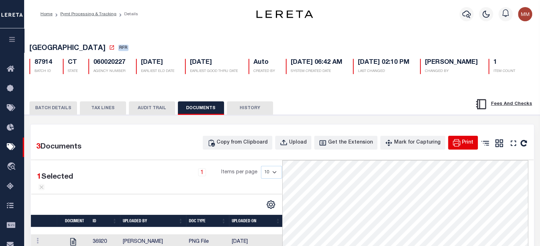
click at [463, 147] on div "Print" at bounding box center [467, 143] width 11 height 8
click at [97, 115] on button "TAX LINES" at bounding box center [103, 107] width 46 height 13
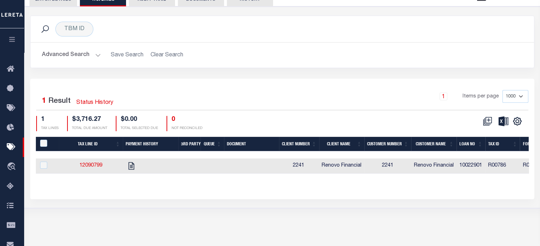
scroll to position [130, 0]
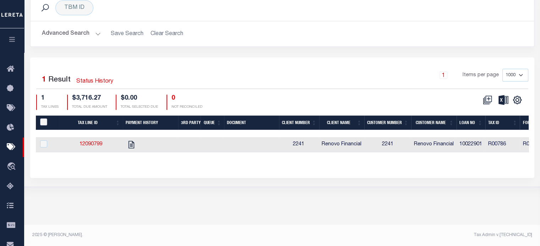
click at [44, 126] on input "PayeePaymentBatchId" at bounding box center [43, 121] width 7 height 7
checkbox input "true"
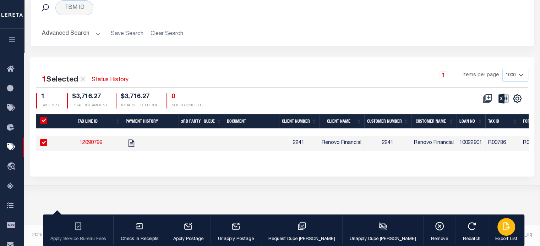
click at [487, 235] on button "Export List" at bounding box center [505, 231] width 37 height 32
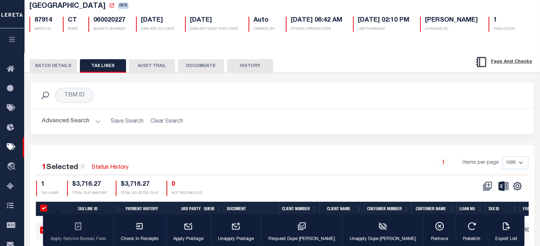
scroll to position [23, 0]
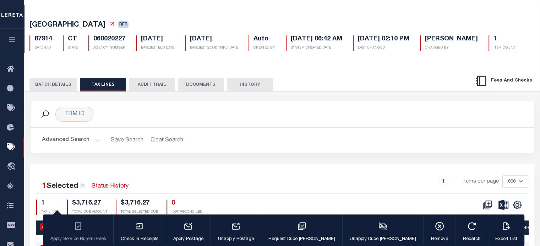
click at [53, 92] on button "BATCH DETAILS" at bounding box center [53, 84] width 48 height 13
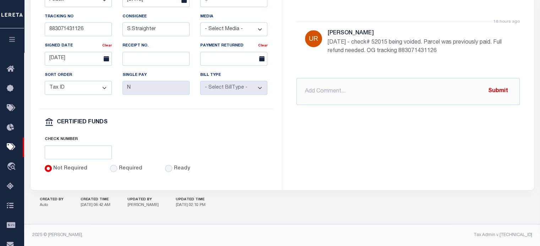
scroll to position [381, 0]
drag, startPoint x: 325, startPoint y: 80, endPoint x: 323, endPoint y: 86, distance: 6.6
click at [325, 79] on input "text" at bounding box center [407, 91] width 223 height 27
paste input "BLOOMFIELD TOWN CT RDID 7442 $ 3716.27"
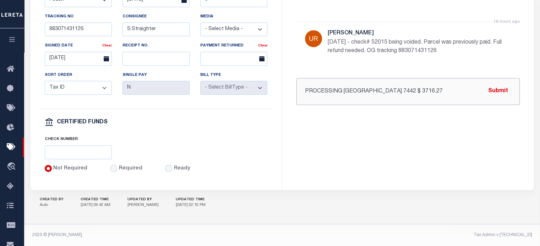
type input "PROCESSING REFUND BLOOMFIELD TOWN CT RDID 7442 $ 3716.27"
click at [498, 84] on button "Submit" at bounding box center [497, 91] width 29 height 15
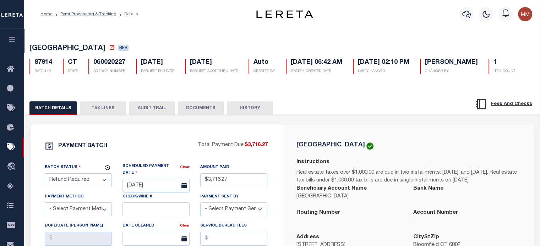
click at [102, 187] on select "- Select Status - Scheduled for Payment Ready For Payment Payment Sent Cleared …" at bounding box center [78, 180] width 67 height 14
select select "RFL"
click at [45, 187] on select "- Select Status - Scheduled for Payment Ready For Payment Payment Sent Cleared …" at bounding box center [78, 180] width 67 height 14
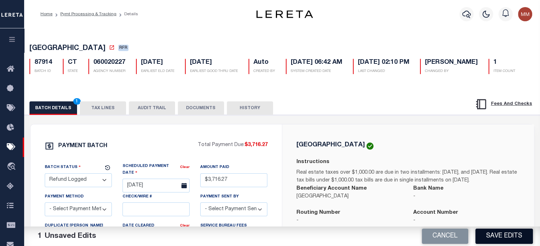
click at [499, 234] on button "Save Edits" at bounding box center [503, 236] width 57 height 15
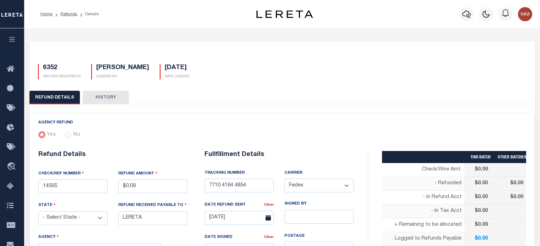
select select
select select "COL"
select select "OVP"
select select "FDX"
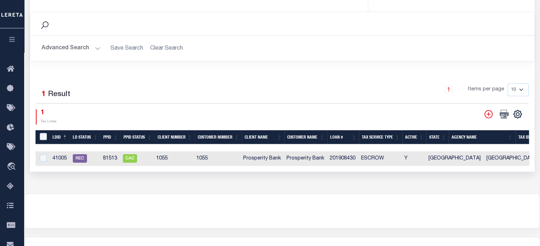
scroll to position [323, 0]
click at [485, 110] on icon "" at bounding box center [488, 114] width 8 height 8
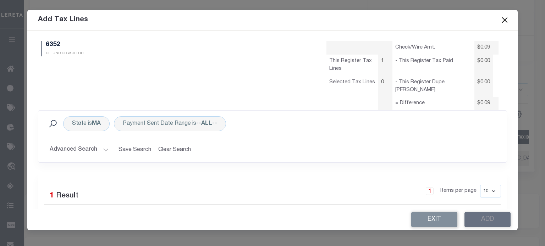
click at [506, 21] on button "Close" at bounding box center [504, 19] width 9 height 9
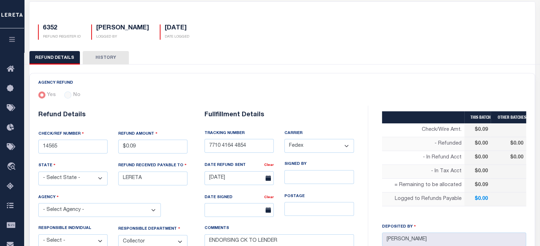
scroll to position [39, 0]
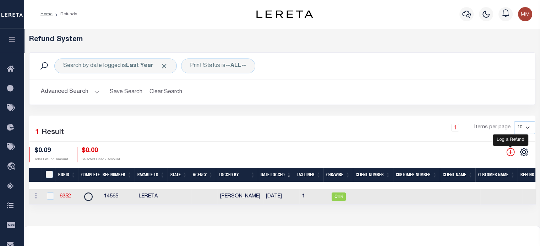
click at [508, 154] on icon "" at bounding box center [510, 152] width 9 height 9
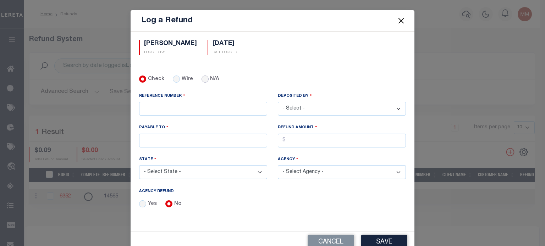
click at [201, 80] on input "N/A" at bounding box center [204, 79] width 7 height 7
radio input "true"
click at [177, 106] on input "REFERENCE NUMBER" at bounding box center [203, 109] width 128 height 14
type input "PP 87954"
click at [319, 106] on select "- Select - Aakash Patel Abdul Muzain Adams, Pamela S Agustin Fernandez Agustin …" at bounding box center [342, 109] width 128 height 14
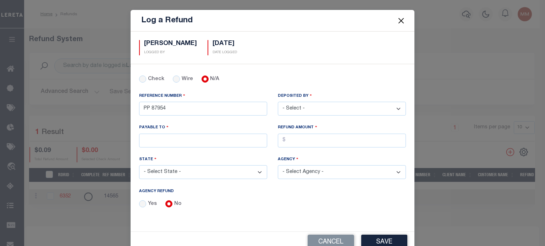
select select "[PERSON_NAME]"
click at [278, 102] on select "- Select - Aakash Patel Abdul Muzain Adams, Pamela S Agustin Fernandez Agustin …" at bounding box center [342, 109] width 128 height 14
click at [165, 136] on input "PAYABLE TO" at bounding box center [203, 141] width 128 height 14
type input "RENOVO MANAGEMENT COMPANY"
click at [310, 143] on input "AGENCY REFUND" at bounding box center [342, 141] width 128 height 14
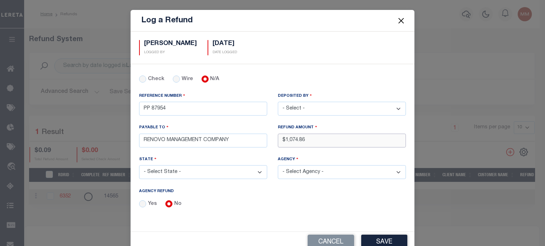
type input "$1,074.86"
click at [170, 169] on select "- Select State - AK AL AR AZ CA CO CT DC DE FL GA GU HI IA ID IL IN KS KY LA MA…" at bounding box center [203, 172] width 128 height 14
select select "OH"
click at [139, 165] on select "- Select State - AK AL AR AZ CA CO CT DC DE FL GA GU HI IA ID IL IN KS KY LA MA…" at bounding box center [203, 172] width 128 height 14
click at [313, 171] on select "- Select Agency - ADAMS COUNTY ADAMS COUNTY MOBILE HOMES ALLEN COUNTY ALLEN COU…" at bounding box center [342, 172] width 128 height 14
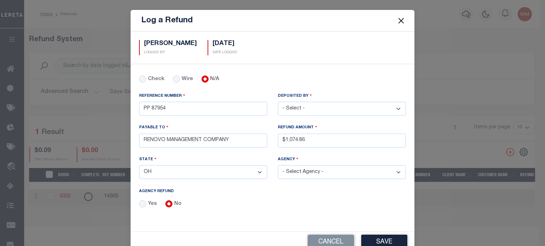
select select "3909900000"
click at [278, 165] on select "- Select Agency - ADAMS COUNTY ADAMS COUNTY MOBILE HOMES ALLEN COUNTY ALLEN COU…" at bounding box center [342, 172] width 128 height 14
click at [380, 238] on button "Save" at bounding box center [384, 242] width 46 height 15
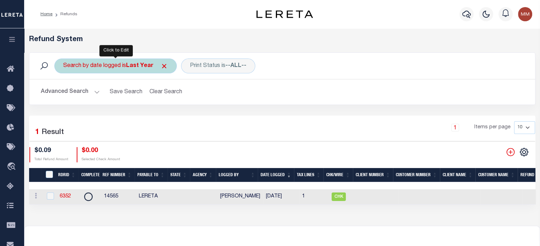
click at [121, 68] on div "Search by date logged is Last Year" at bounding box center [115, 66] width 122 height 15
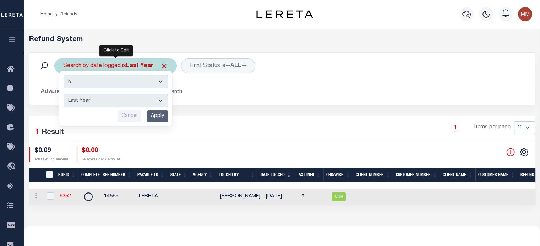
drag, startPoint x: 116, startPoint y: 98, endPoint x: 108, endPoint y: 101, distance: 8.4
click at [116, 98] on select "This Month Last Month Last Three Months This Year Last Year" at bounding box center [115, 100] width 104 height 13
select select "This Month"
click at [63, 94] on select "This Month Last Month Last Three Months This Year Last Year" at bounding box center [115, 100] width 104 height 13
click at [158, 116] on input "Apply" at bounding box center [157, 116] width 21 height 12
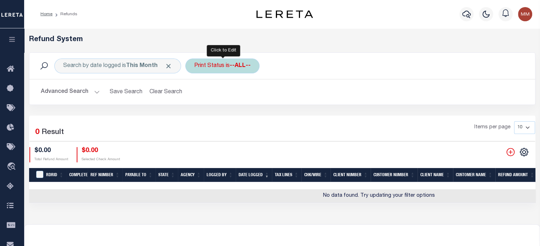
click at [226, 65] on div "Print Status is --ALL--" at bounding box center [222, 66] width 74 height 15
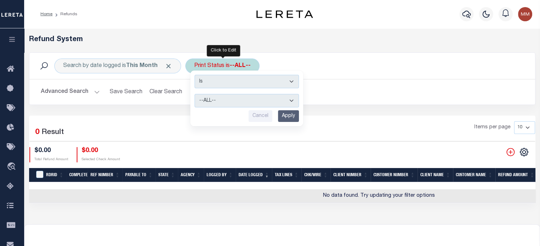
click at [223, 100] on select "--ALL-- Ready to Write Ready to Print Printed" at bounding box center [246, 100] width 104 height 13
click at [194, 94] on select "--ALL-- Ready to Write Ready to Print Printed" at bounding box center [246, 100] width 104 height 13
click at [284, 116] on input "Apply" at bounding box center [288, 116] width 21 height 12
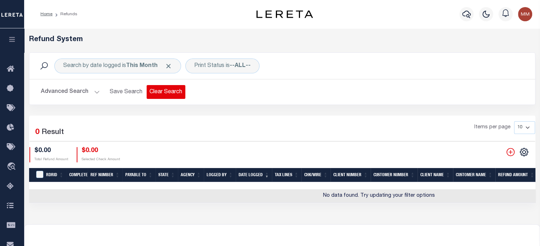
click at [161, 91] on button "Clear Search" at bounding box center [166, 92] width 39 height 14
click at [161, 90] on button "Clear Search" at bounding box center [166, 92] width 39 height 14
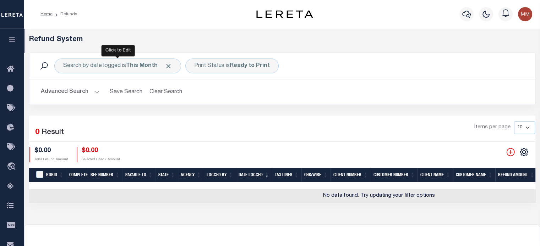
click at [161, 90] on div "Search by date logged is This Month Print Status is Ready to Print Search Advan…" at bounding box center [282, 79] width 506 height 53
click at [161, 90] on button "Clear Search" at bounding box center [166, 92] width 39 height 14
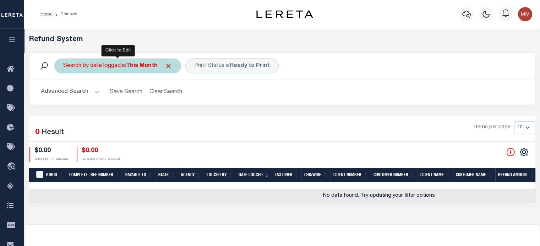
click at [132, 66] on b "This Month" at bounding box center [142, 66] width 32 height 6
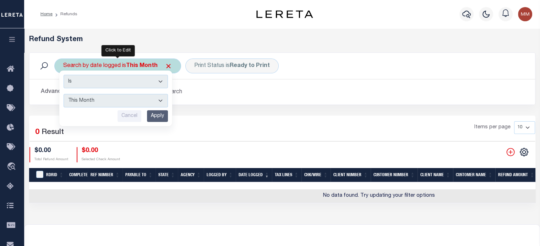
drag, startPoint x: 112, startPoint y: 107, endPoint x: 111, endPoint y: 104, distance: 3.7
click at [111, 104] on select "This Month Last Month Last Three Months This Year Last Year" at bounding box center [115, 100] width 104 height 13
click at [63, 94] on select "This Month Last Month Last Three Months This Year Last Year" at bounding box center [115, 100] width 104 height 13
click at [160, 118] on input "Apply" at bounding box center [157, 116] width 21 height 12
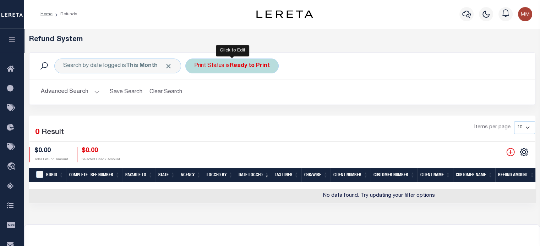
click at [233, 69] on div "Print Status is Ready to Print" at bounding box center [231, 66] width 93 height 15
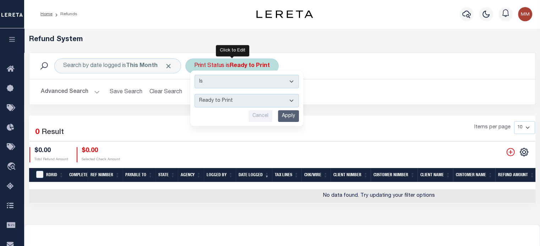
click at [217, 100] on select "--ALL-- Ready to Write Ready to Print Printed" at bounding box center [246, 100] width 104 height 13
select select "All"
click at [194, 94] on select "--ALL-- Ready to Write Ready to Print Printed" at bounding box center [246, 100] width 104 height 13
click at [290, 114] on input "Apply" at bounding box center [288, 116] width 21 height 12
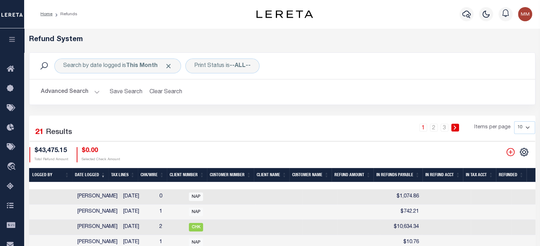
scroll to position [0, 356]
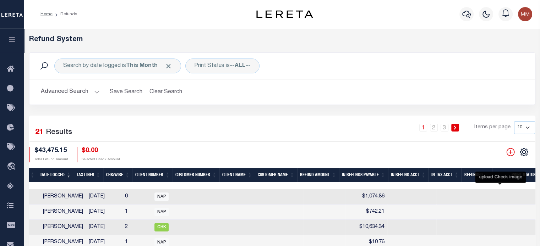
click at [539, 198] on icon at bounding box center [549, 197] width 8 height 6
checkbox input "false"
checkbox input "true"
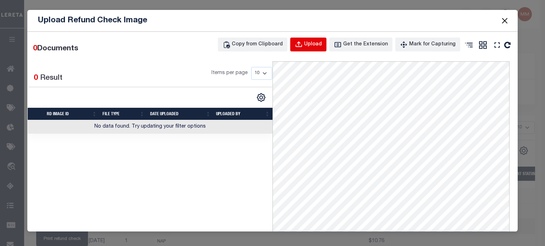
click at [312, 43] on div "Upload" at bounding box center [313, 45] width 18 height 8
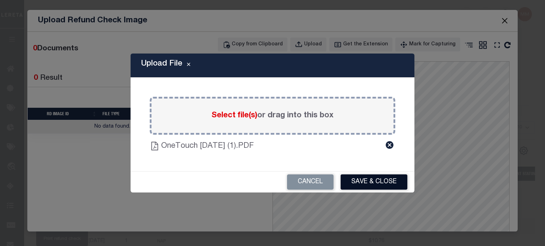
click at [380, 177] on button "Save & Close" at bounding box center [374, 182] width 67 height 15
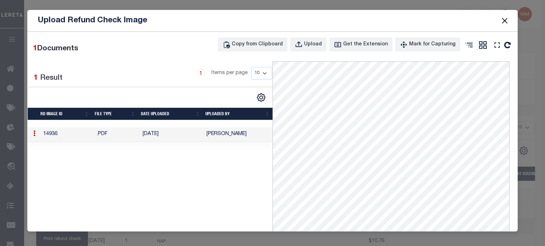
click at [501, 19] on button "Close" at bounding box center [504, 20] width 9 height 9
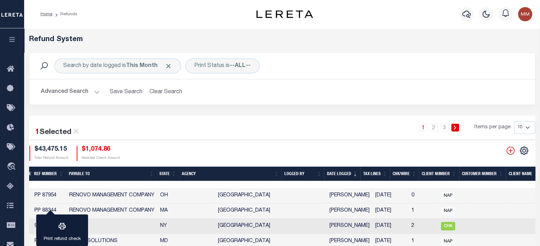
scroll to position [0, 0]
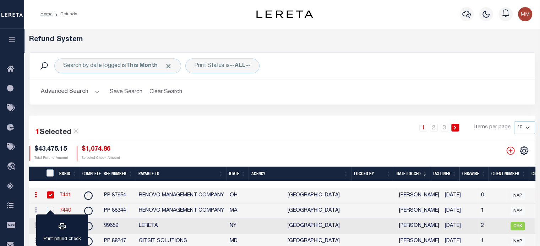
click at [64, 195] on link "7441" at bounding box center [65, 195] width 11 height 5
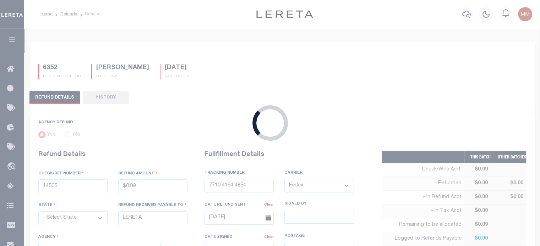
radio input "true"
type input "PP 87954"
type input "$1,074.86"
select select "OH"
type input "RENOVO MANAGEMENT COMPANY"
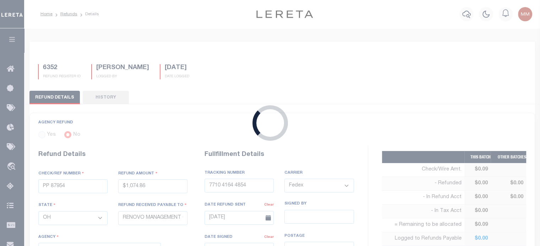
select select
type input "08/14/2025"
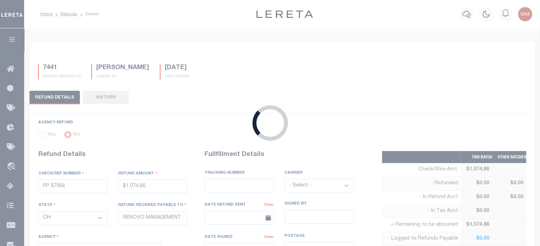
select select "3909900000"
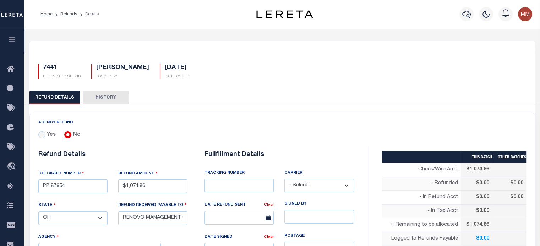
scroll to position [106, 0]
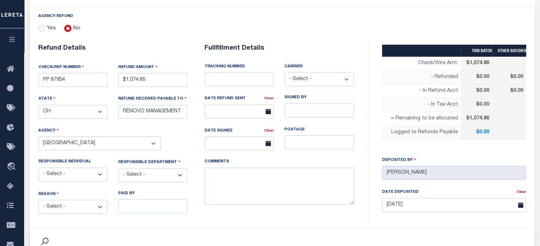
click at [81, 172] on select "- Select - Aakash Patel Abdul Muzain Adams, Pamela S Agustin Fernandez Agustin …" at bounding box center [72, 175] width 69 height 14
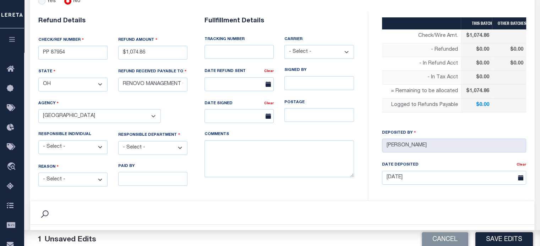
scroll to position [142, 0]
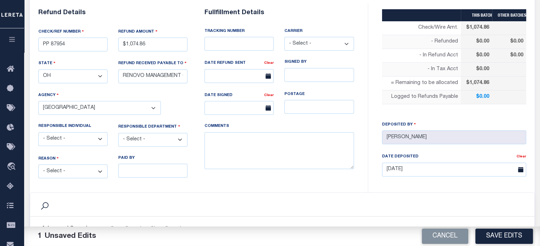
click at [75, 139] on select "- Select - Aakash Patel Abdul Muzain Adams, Pamela S Agustin Fernandez Agustin …" at bounding box center [72, 139] width 69 height 14
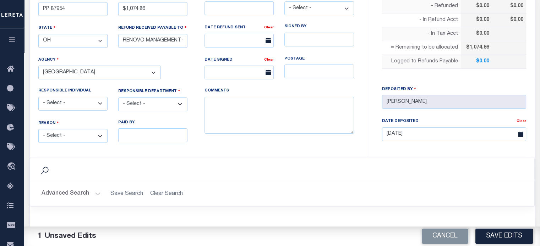
drag, startPoint x: 72, startPoint y: 104, endPoint x: 72, endPoint y: 83, distance: 20.9
click at [72, 104] on select "- Select - Aakash Patel Abdul Muzain Adams, Pamela S Agustin Fernandez Agustin …" at bounding box center [72, 104] width 69 height 14
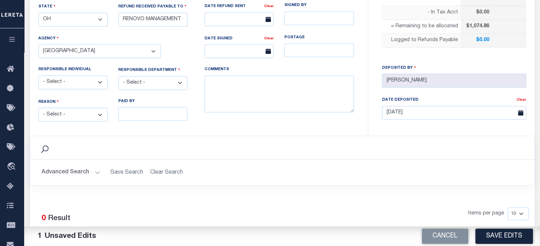
scroll to position [213, 0]
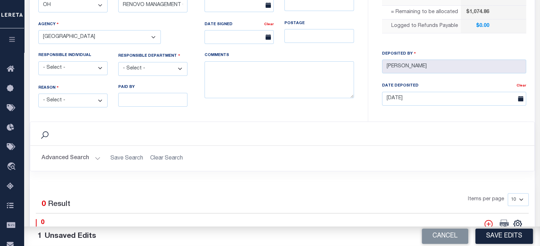
click at [70, 69] on select "- Select - Aakash Patel Abdul Muzain Adams, Pamela S Agustin Fernandez Agustin …" at bounding box center [72, 68] width 69 height 14
select select "[PERSON_NAME]"
click at [38, 61] on select "- Select - Aakash Patel Abdul Muzain Adams, Pamela S Agustin Fernandez Agustin …" at bounding box center [72, 68] width 69 height 14
click at [77, 98] on select "- Select - Change In Value Discount Applied Duplicate Payment Exemption Applied…" at bounding box center [72, 101] width 69 height 14
select select "OVP"
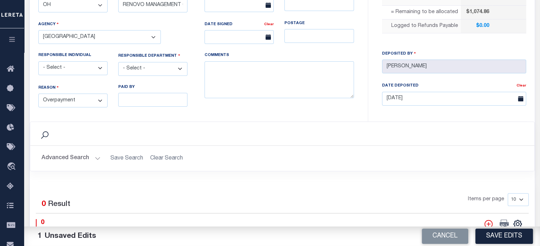
click at [38, 94] on select "- Select - Change In Value Discount Applied Duplicate Payment Exemption Applied…" at bounding box center [72, 101] width 69 height 14
click at [151, 67] on select "- Select - 3rd Party Accounting AI Collector Customer Customer Service FactR JA…" at bounding box center [152, 69] width 69 height 14
select select "OTH"
click at [118, 62] on select "- Select - 3rd Party Accounting AI Collector Customer Customer Service FactR JA…" at bounding box center [152, 69] width 69 height 14
click at [227, 78] on textarea "COMMENTS" at bounding box center [278, 79] width 149 height 37
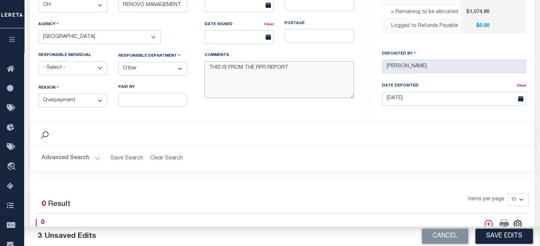
type textarea "THIS IS FROM THE RFR REPORT"
click at [512, 236] on button "Save Edits" at bounding box center [503, 236] width 57 height 15
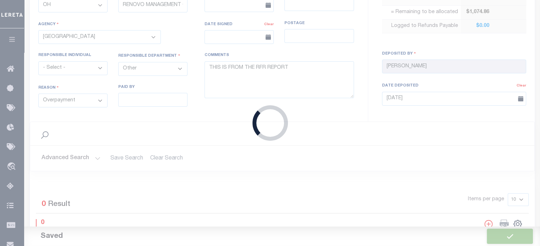
type input "$1,074.86"
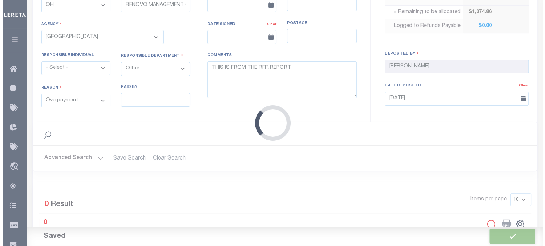
scroll to position [355, 0]
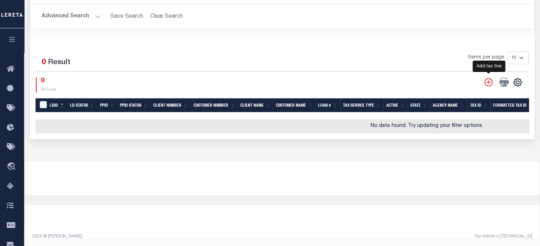
click at [488, 79] on icon "" at bounding box center [488, 82] width 9 height 9
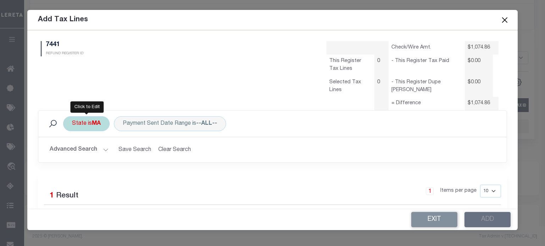
click at [89, 126] on div "State is MA" at bounding box center [86, 123] width 46 height 15
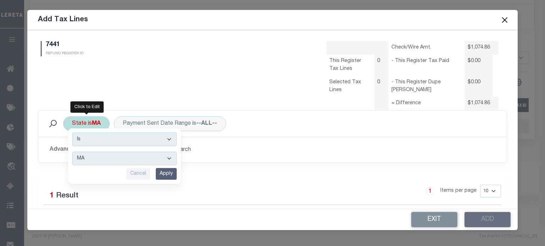
click at [87, 160] on select "AK AL AR AZ CA CO CT DC DE FL GA GU HI IA ID IL IN KS KY LA MA MD ME MI MN MO M…" at bounding box center [124, 158] width 104 height 13
select select "OH"
click at [72, 152] on select "AK AL AR AZ CA CO CT DC DE FL GA GU HI IA ID IL IN KS KY LA MA MD ME MI MN MO M…" at bounding box center [124, 158] width 104 height 13
drag, startPoint x: 165, startPoint y: 176, endPoint x: 136, endPoint y: 165, distance: 30.9
click at [164, 175] on input "Apply" at bounding box center [166, 174] width 21 height 12
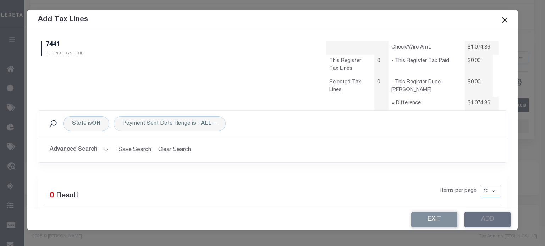
click at [93, 148] on button "Advanced Search" at bounding box center [79, 150] width 59 height 14
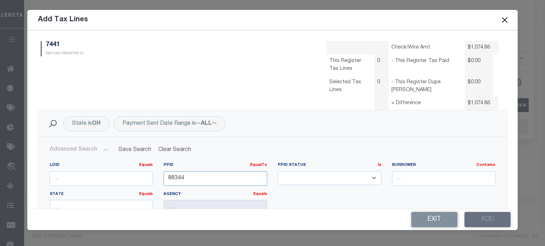
drag, startPoint x: 140, startPoint y: 175, endPoint x: 37, endPoint y: 187, distance: 104.2
click at [42, 186] on div "LDID Equals Equals Is Not Equal To Is Greater Than Is Less Than PPID EqualTo Eq…" at bounding box center [273, 195] width 468 height 76
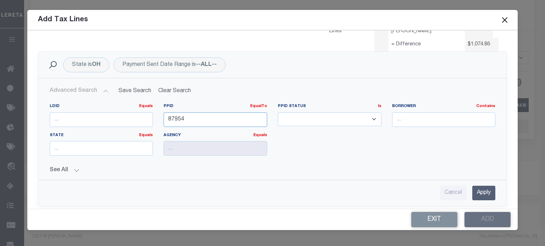
scroll to position [106, 0]
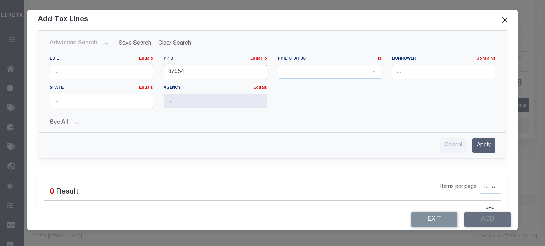
type input "87954"
click at [476, 145] on input "Apply" at bounding box center [483, 145] width 23 height 15
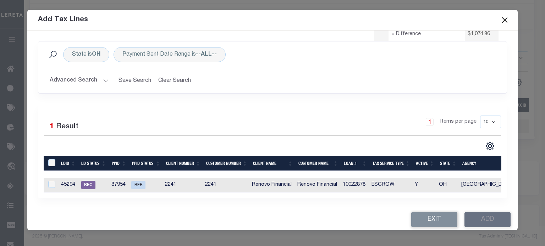
scroll to position [74, 0]
click at [51, 159] on input "LDBatchId" at bounding box center [51, 162] width 7 height 7
checkbox input "true"
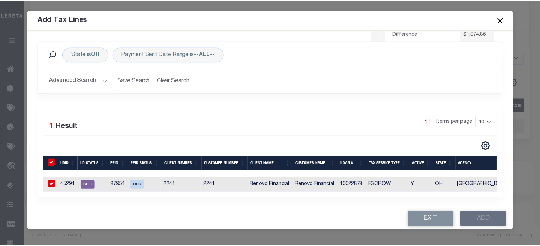
scroll to position [72, 0]
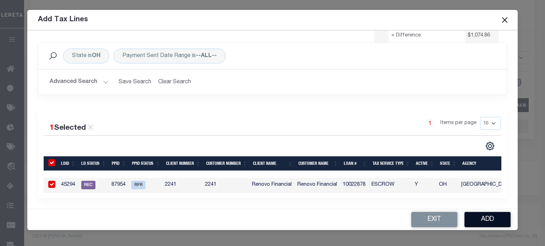
click at [491, 219] on button "Add" at bounding box center [487, 219] width 46 height 15
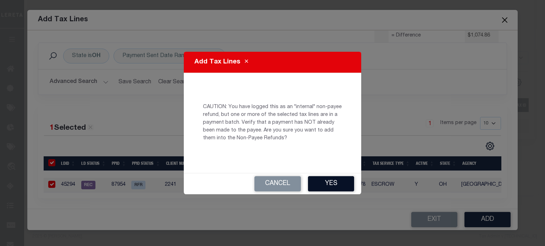
click at [339, 185] on button "Yes" at bounding box center [331, 183] width 46 height 15
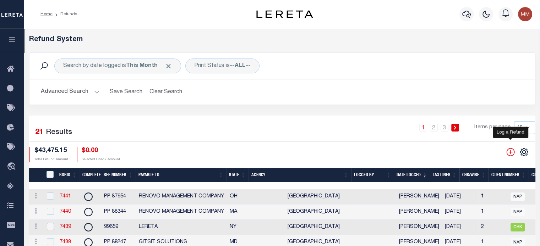
click at [508, 152] on icon "" at bounding box center [510, 152] width 9 height 9
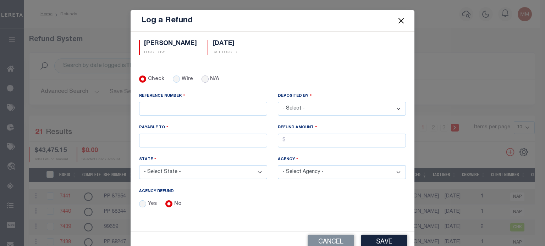
click at [201, 79] on input "N/A" at bounding box center [204, 79] width 7 height 7
radio input "true"
click at [179, 108] on input "REFERENCE NUMBER" at bounding box center [203, 109] width 128 height 14
type input "PP 87914"
click at [177, 139] on input "PAYABLE TO" at bounding box center [203, 141] width 128 height 14
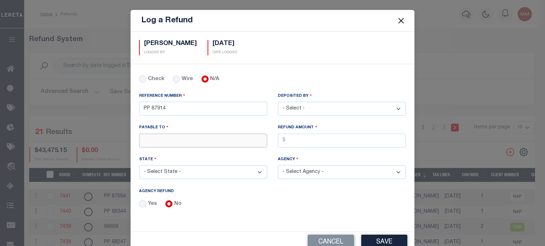
type input "T"
type input "RENOVO MANAGEMENT COMPANY"
click at [311, 106] on select "- Select - Aakash Patel Abdul Muzain Adams, Pamela S Agustin Fernandez Agustin …" at bounding box center [342, 109] width 128 height 14
select select "[PERSON_NAME]"
click at [278, 102] on select "- Select - Aakash Patel Abdul Muzain Adams, Pamela S Agustin Fernandez Agustin …" at bounding box center [342, 109] width 128 height 14
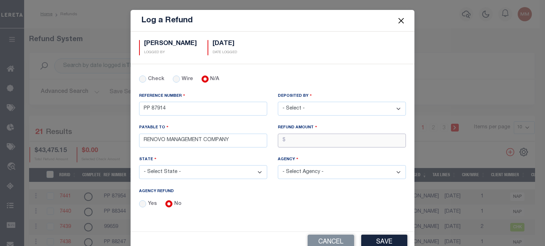
click at [295, 139] on input "AGENCY REFUND" at bounding box center [342, 141] width 128 height 14
type input "$3,716.27"
click at [175, 170] on select "- Select State - AK AL AR AZ CA CO CT DC DE FL GA GU HI IA ID IL IN KS KY LA MA…" at bounding box center [203, 172] width 128 height 14
select select "CT"
click at [139, 165] on select "- Select State - AK AL AR AZ CA CO CT DC DE FL GA GU HI IA ID IL IN KS KY LA MA…" at bounding box center [203, 172] width 128 height 14
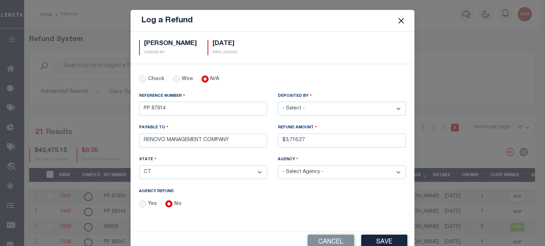
click at [309, 173] on select "- Select Agency - 2ND TAXING DISTRICT NORWALK AMSTON LAKE TAX DISTRICT AMSTON L…" at bounding box center [342, 172] width 128 height 14
select select "900317002"
click at [278, 165] on select "- Select Agency - 2ND TAXING DISTRICT NORWALK AMSTON LAKE TAX DISTRICT AMSTON L…" at bounding box center [342, 172] width 128 height 14
click at [371, 240] on button "Save" at bounding box center [384, 242] width 46 height 15
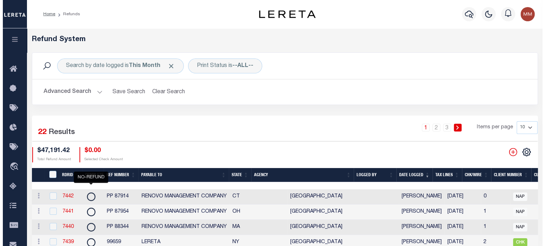
scroll to position [0, 365]
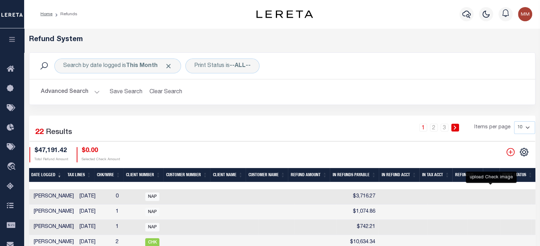
click at [535, 198] on icon at bounding box center [539, 196] width 9 height 9
checkbox input "true"
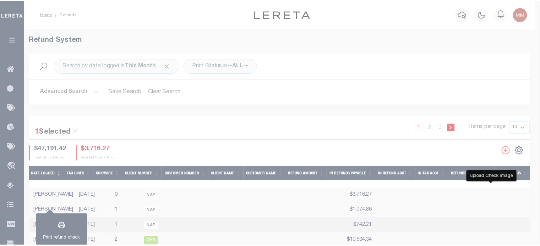
scroll to position [0, 360]
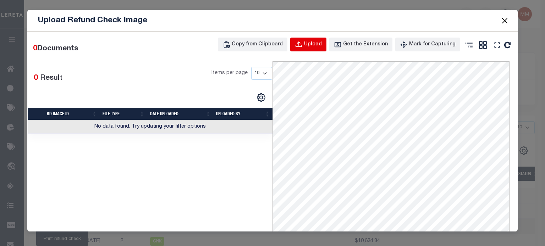
click at [311, 43] on div "Upload" at bounding box center [313, 45] width 18 height 8
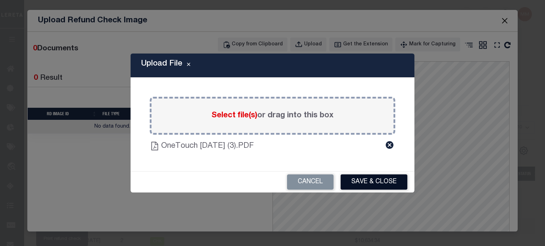
click at [389, 179] on button "Save & Close" at bounding box center [374, 182] width 67 height 15
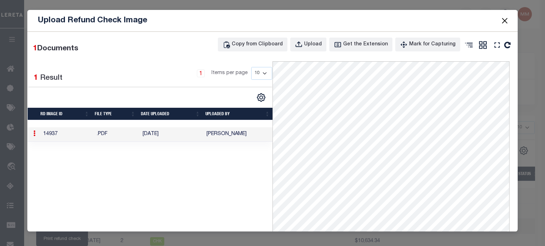
click at [505, 17] on button "Close" at bounding box center [504, 20] width 9 height 9
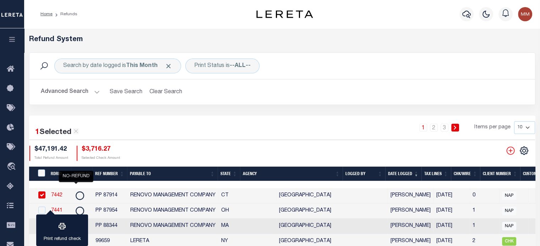
scroll to position [0, 5]
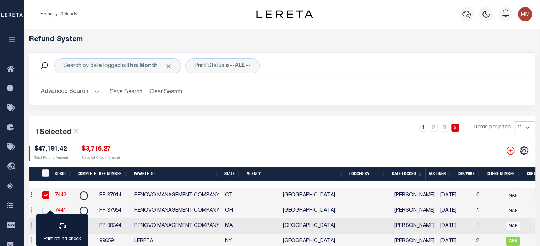
click at [62, 195] on link "7442" at bounding box center [60, 195] width 11 height 5
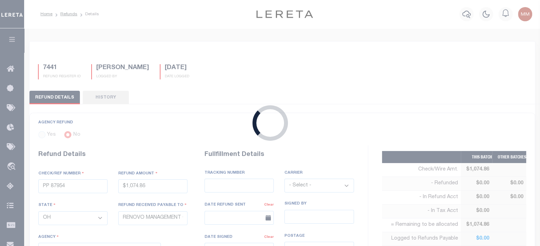
type input "PP 87914"
type input "$3,716.27"
select select "CT"
select select
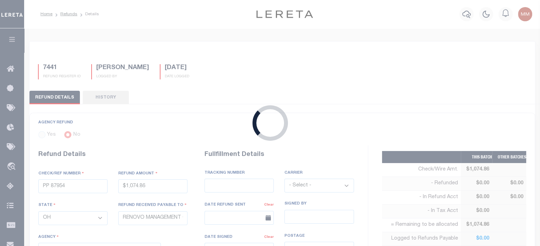
select select
select select "900317002"
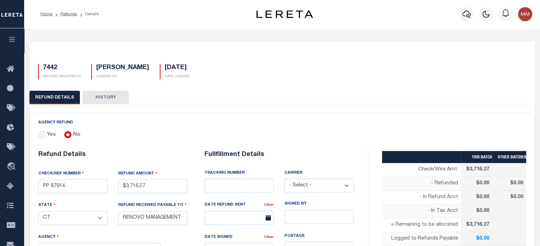
scroll to position [106, 0]
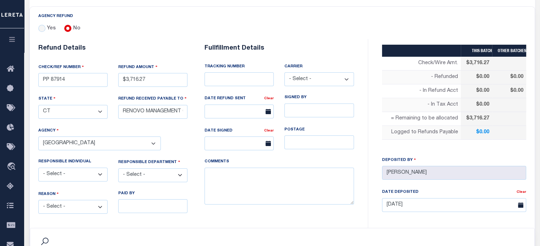
click at [65, 202] on select "- Select - Change In Value Discount Applied Duplicate Payment Exemption Applied…" at bounding box center [72, 207] width 69 height 14
select select "OVP"
click at [38, 200] on select "- Select - Change In Value Discount Applied Duplicate Payment Exemption Applied…" at bounding box center [72, 207] width 69 height 14
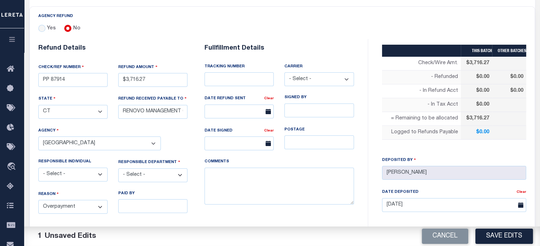
click at [148, 171] on select "- Select - 3rd Party Accounting AI Collector Customer Customer Service FactR JA…" at bounding box center [152, 176] width 69 height 14
select select "OTH"
click at [118, 169] on select "- Select - 3rd Party Accounting AI Collector Customer Customer Service FactR JA…" at bounding box center [152, 176] width 69 height 14
click at [230, 184] on textarea "COMMENTS" at bounding box center [278, 186] width 149 height 37
click at [300, 192] on textarea "THIS IS FROM THE RFR REPORT" at bounding box center [278, 186] width 149 height 37
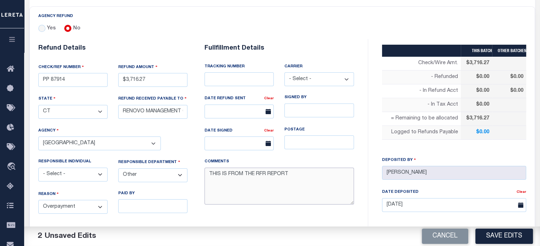
type textarea "THIS IS FROM THE RFR REPORT"
click at [60, 172] on select "- Select - Aakash Patel Abdul Muzain Adams, Pamela S Agustin Fernandez Agustin …" at bounding box center [72, 175] width 69 height 14
select select "[PERSON_NAME]"
click at [38, 168] on select "- Select - Aakash Patel Abdul Muzain Adams, Pamela S Agustin Fernandez Agustin …" at bounding box center [72, 175] width 69 height 14
click at [504, 236] on button "Save Edits" at bounding box center [503, 236] width 57 height 15
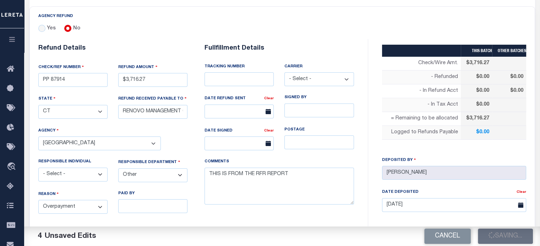
type input "$3,716.27"
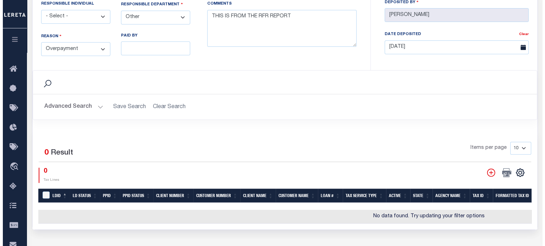
scroll to position [284, 0]
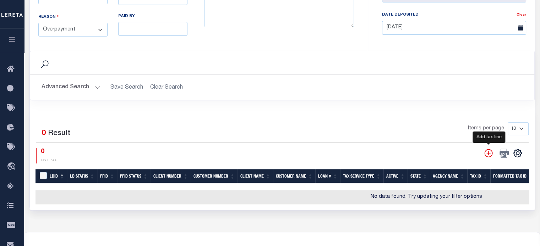
click at [491, 149] on icon "" at bounding box center [488, 153] width 9 height 9
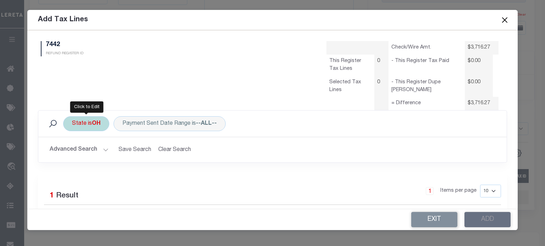
click at [88, 125] on div "State is OH" at bounding box center [86, 123] width 46 height 15
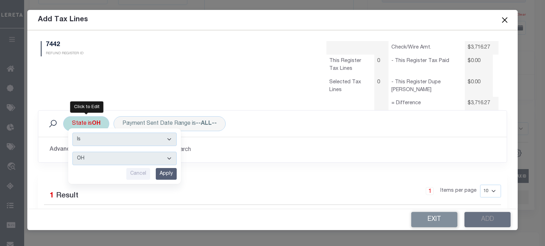
click at [94, 159] on select "AK AL AR AZ CA CO CT DC DE FL GA GU HI IA ID IL IN KS KY LA MA MD ME MI MN MO M…" at bounding box center [124, 158] width 104 height 13
select select "CT"
click at [72, 152] on select "AK AL AR AZ CA CO CT DC DE FL GA GU HI IA ID IL IN KS KY LA MA MD ME MI MN MO M…" at bounding box center [124, 158] width 104 height 13
drag, startPoint x: 167, startPoint y: 171, endPoint x: 155, endPoint y: 172, distance: 11.8
click at [166, 170] on input "Apply" at bounding box center [166, 174] width 21 height 12
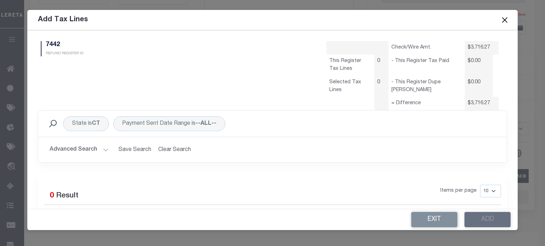
click at [84, 146] on button "Advanced Search" at bounding box center [79, 150] width 59 height 14
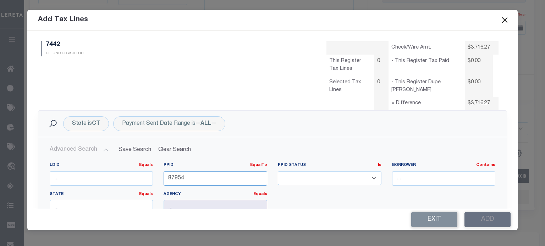
drag, startPoint x: 128, startPoint y: 185, endPoint x: 1, endPoint y: 231, distance: 135.2
click at [1, 231] on div "Add Tax Lines 7442 REFUND REGISTER ID Check/Wire Amt. $3,716.27 This Register T…" at bounding box center [272, 123] width 545 height 246
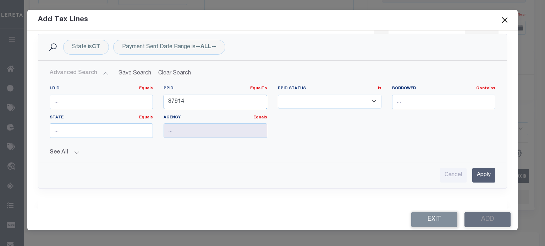
type input "87914"
click at [479, 173] on input "Apply" at bounding box center [483, 175] width 23 height 15
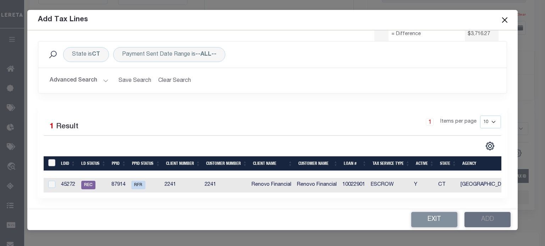
click at [51, 159] on input "LDBatchId" at bounding box center [51, 162] width 7 height 7
checkbox input "true"
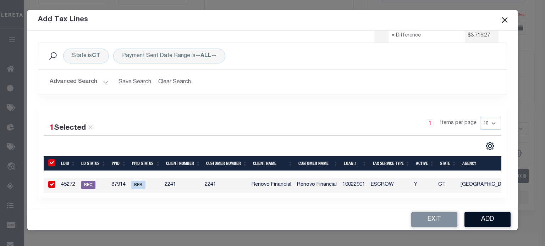
click at [488, 222] on button "Add" at bounding box center [487, 219] width 46 height 15
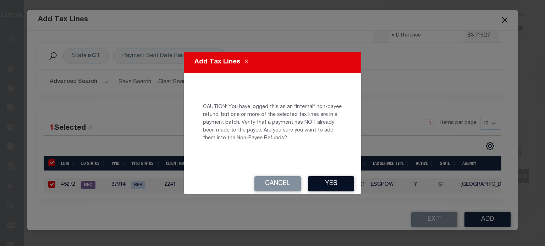
click at [326, 183] on button "Yes" at bounding box center [331, 183] width 46 height 15
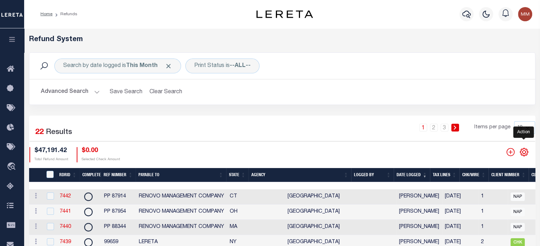
click at [523, 155] on icon "" at bounding box center [523, 152] width 9 height 9
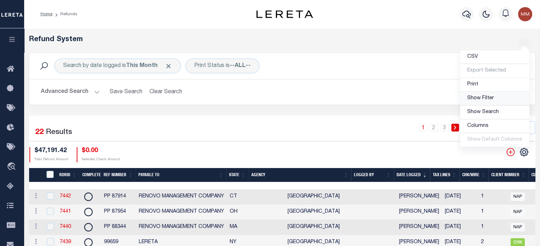
click at [484, 98] on span "Show Filter" at bounding box center [480, 98] width 27 height 5
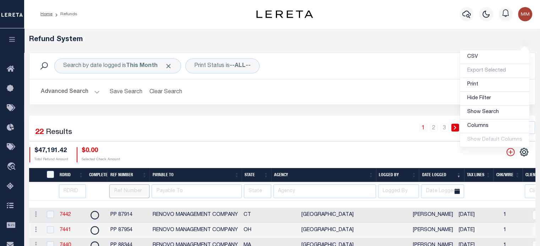
click at [121, 189] on input "text" at bounding box center [129, 191] width 40 height 14
type input "57101"
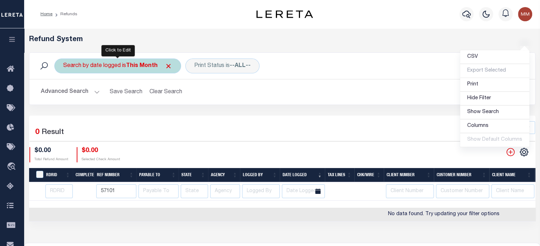
click at [131, 70] on div "Search by date logged is This Month" at bounding box center [117, 66] width 127 height 15
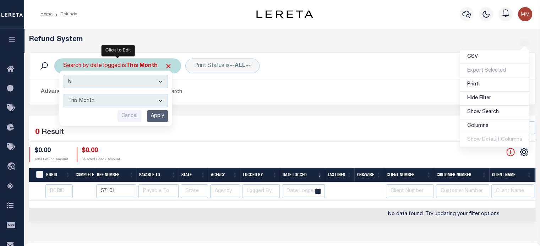
drag, startPoint x: 127, startPoint y: 97, endPoint x: 118, endPoint y: 106, distance: 12.5
click at [127, 98] on select "This Month Last Month Last Three Months This Year Last Year" at bounding box center [115, 100] width 104 height 13
select select "Last Three Months"
click at [63, 94] on select "This Month Last Month Last Three Months This Year Last Year" at bounding box center [115, 100] width 104 height 13
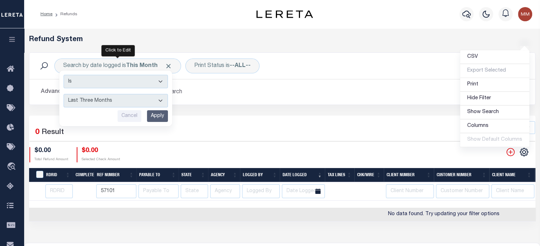
click at [151, 114] on input "Apply" at bounding box center [157, 116] width 21 height 12
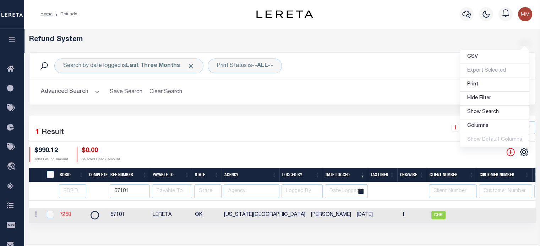
click at [64, 215] on link "7258" at bounding box center [65, 214] width 11 height 5
checkbox input "true"
type input "57101"
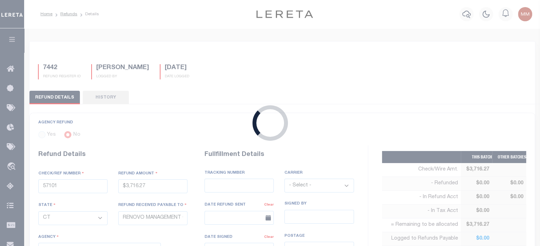
radio input "true"
type input "$990.12"
select select "OK"
type input "LERETA"
select select
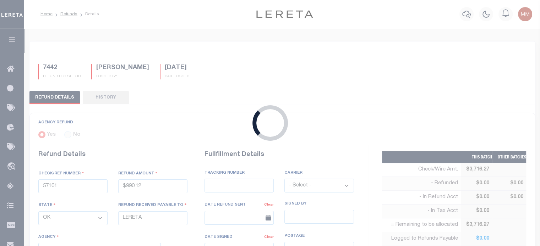
select select
select select "COL"
type input "WIRED FUNDS"
type input "06/20/2025"
type textarea "DEPOSITING CHECK TODAY"
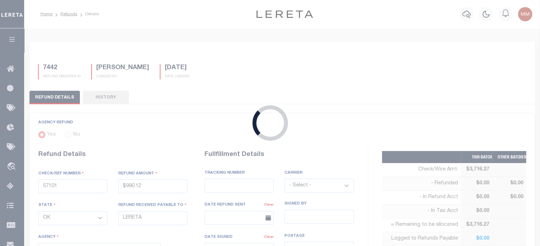
type input "[DATE]"
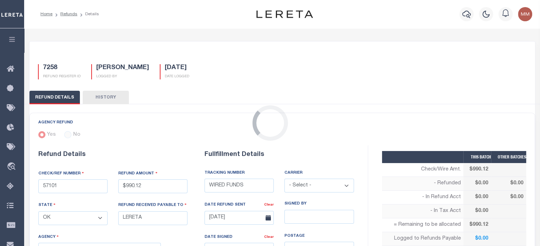
select select "4010900000"
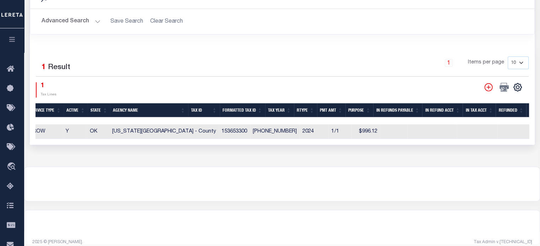
scroll to position [0, 354]
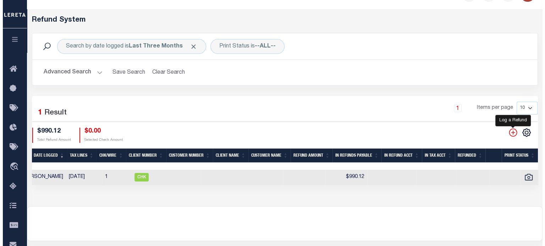
scroll to position [0, 261]
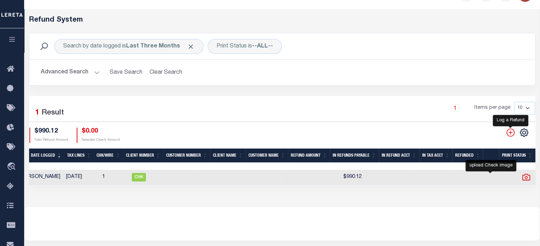
click at [521, 179] on icon "" at bounding box center [525, 177] width 9 height 9
checkbox input "true"
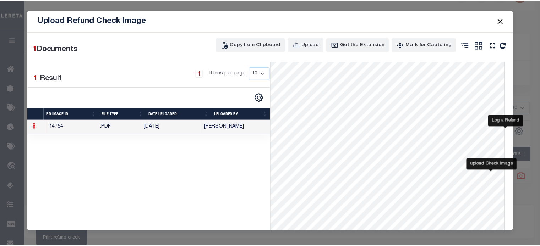
scroll to position [0, 255]
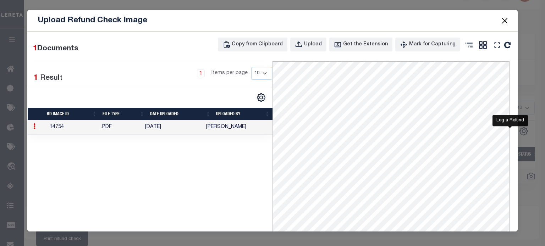
click at [502, 21] on button "Close" at bounding box center [504, 20] width 9 height 9
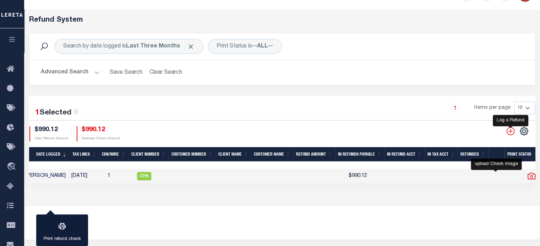
click at [526, 178] on icon "" at bounding box center [530, 176] width 9 height 9
checkbox input "false"
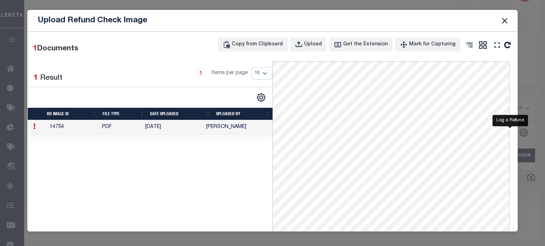
drag, startPoint x: 110, startPoint y: 129, endPoint x: -332, endPoint y: 95, distance: 443.0
click at [0, 95] on html "Home Refunds" at bounding box center [272, 168] width 545 height 376
click at [502, 22] on button "Close" at bounding box center [504, 20] width 9 height 9
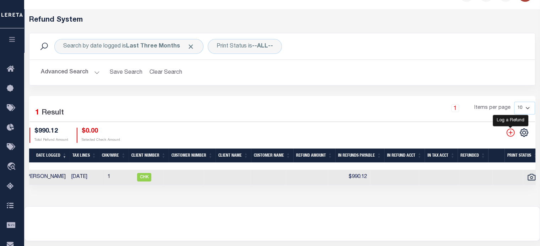
scroll to position [0, 0]
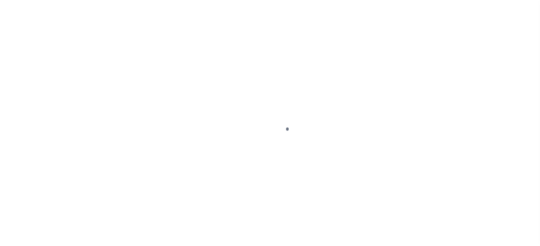
scroll to position [95, 0]
